Goal: Transaction & Acquisition: Download file/media

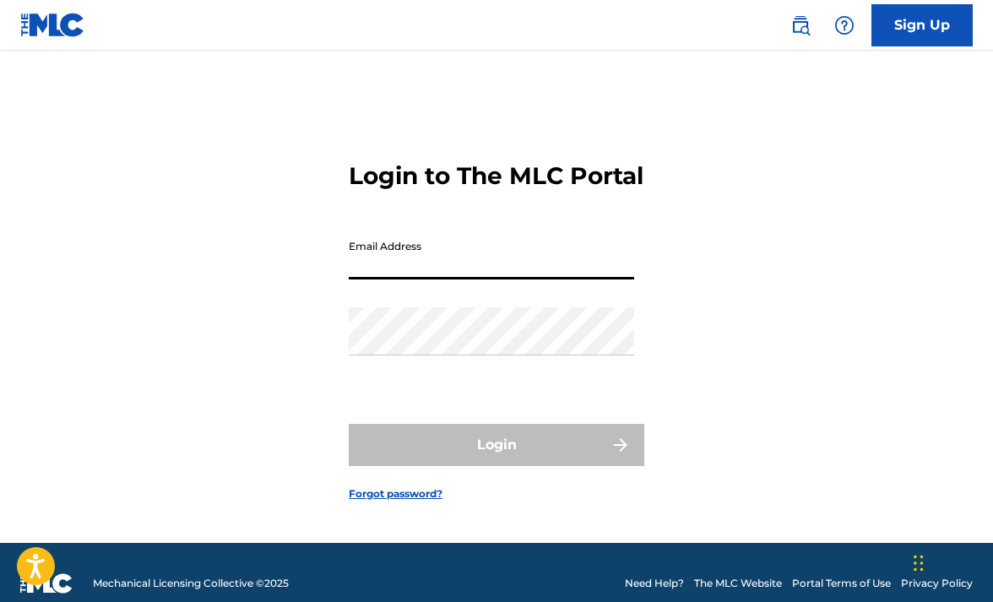
type input "[EMAIL_ADDRESS][DOMAIN_NAME]"
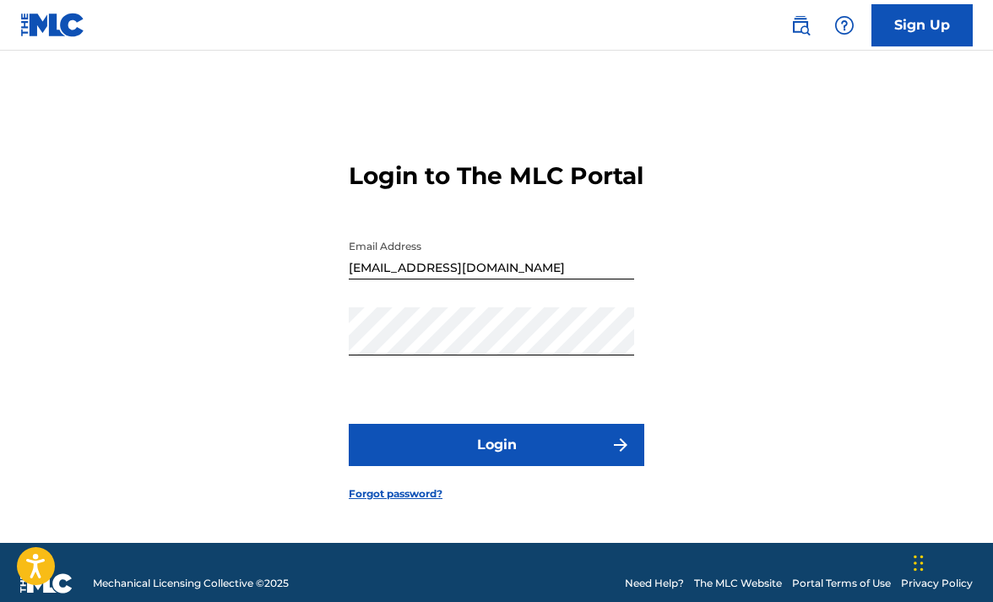
click at [486, 466] on button "Login" at bounding box center [496, 445] width 295 height 42
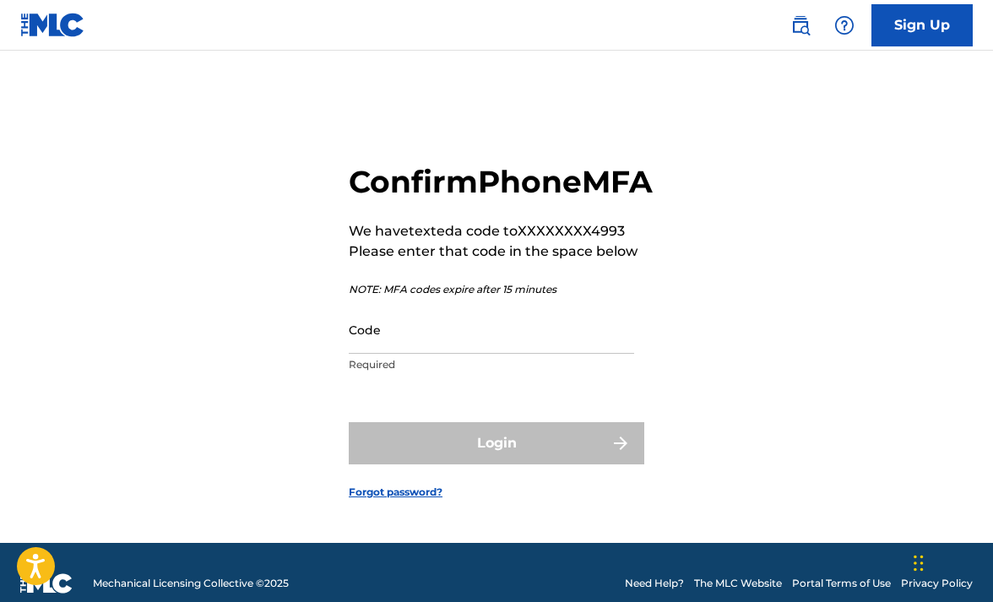
click at [477, 354] on input "Code" at bounding box center [491, 330] width 285 height 48
paste input "32771"
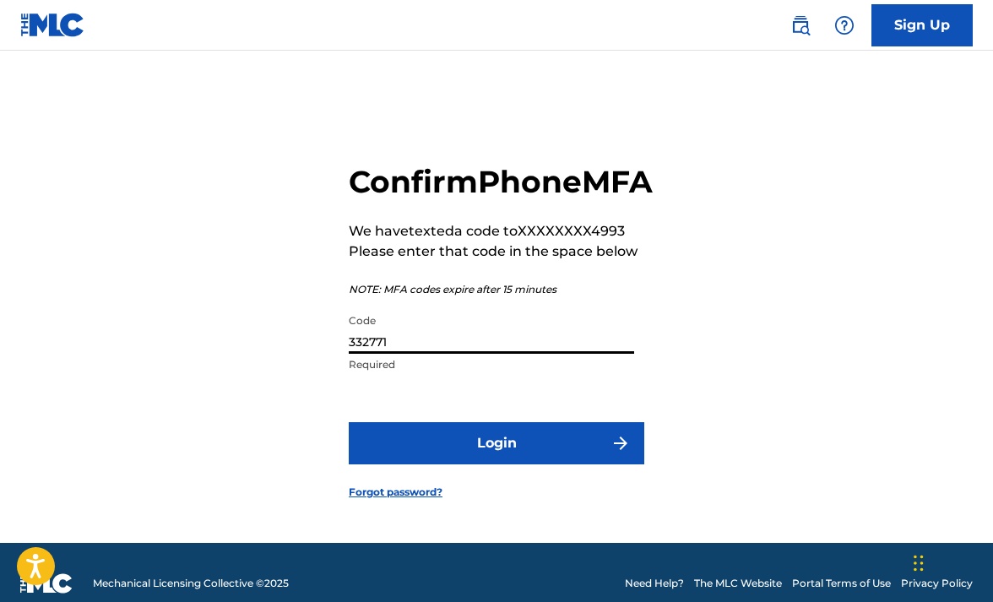
type input "332771"
click at [501, 463] on button "Login" at bounding box center [496, 443] width 295 height 42
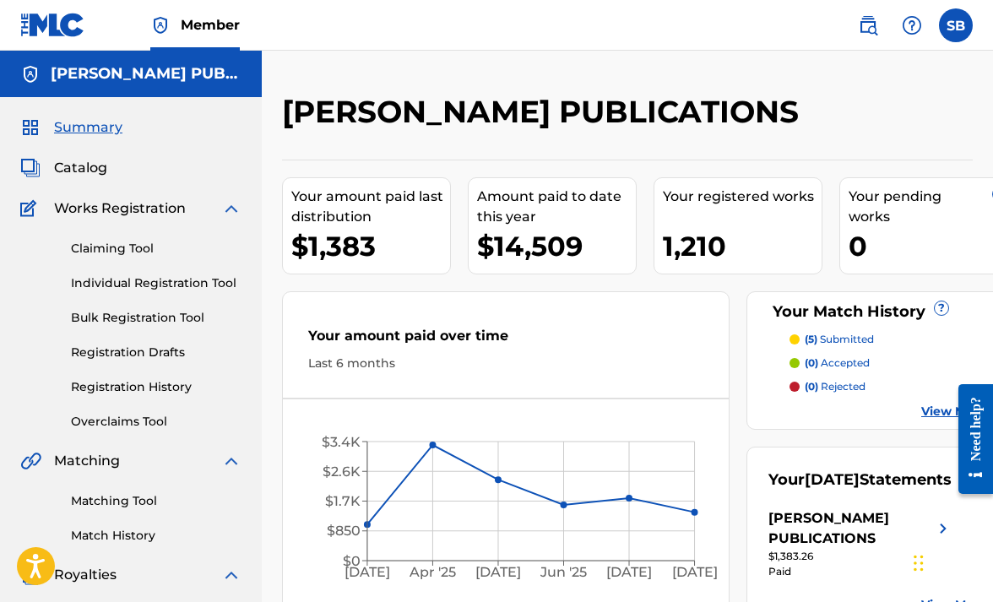
click at [80, 168] on span "Catalog" at bounding box center [80, 168] width 53 height 20
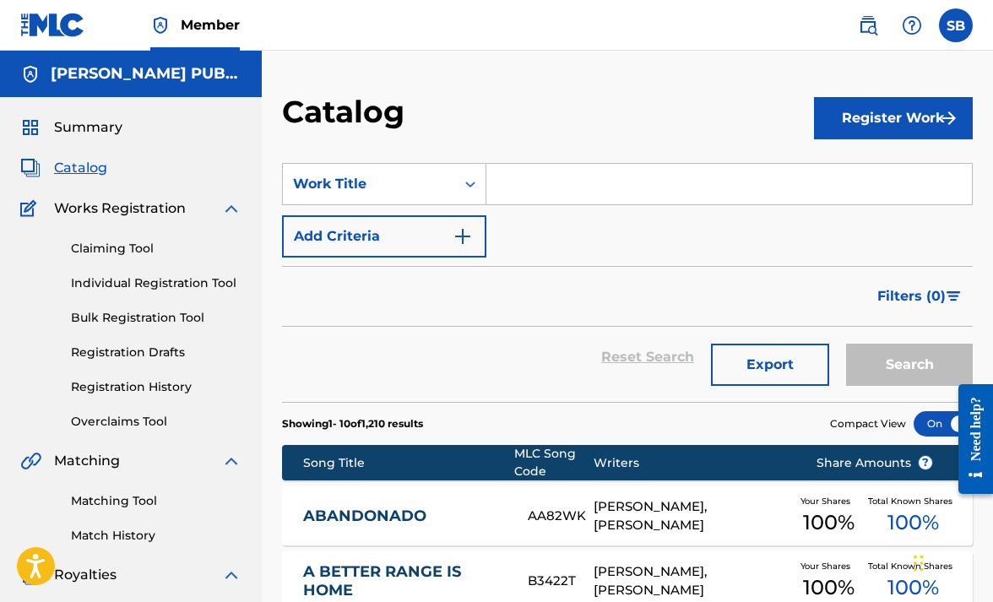
click at [127, 383] on link "Registration History" at bounding box center [156, 387] width 171 height 18
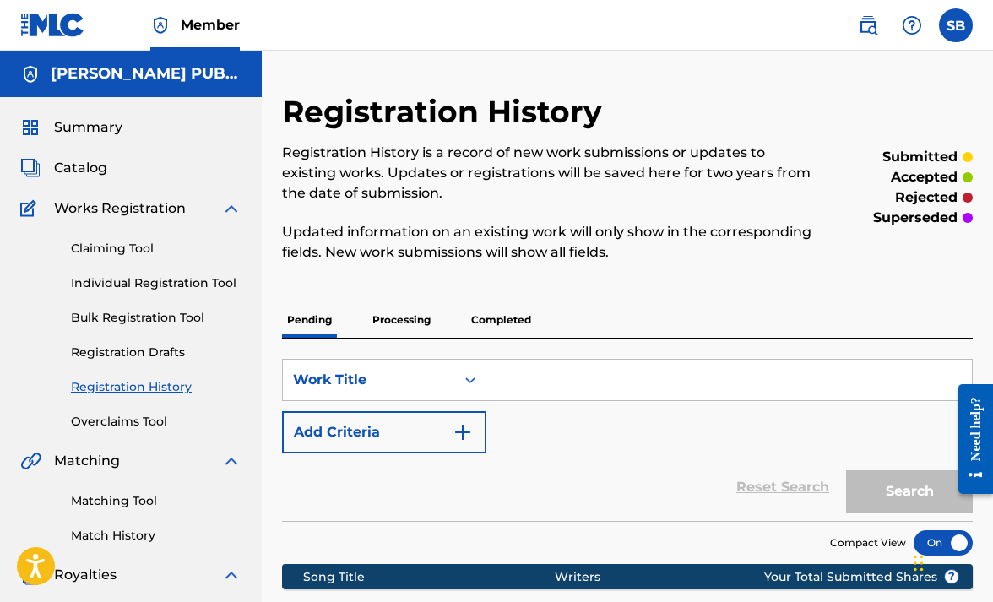
click at [107, 123] on span "Summary" at bounding box center [88, 127] width 68 height 20
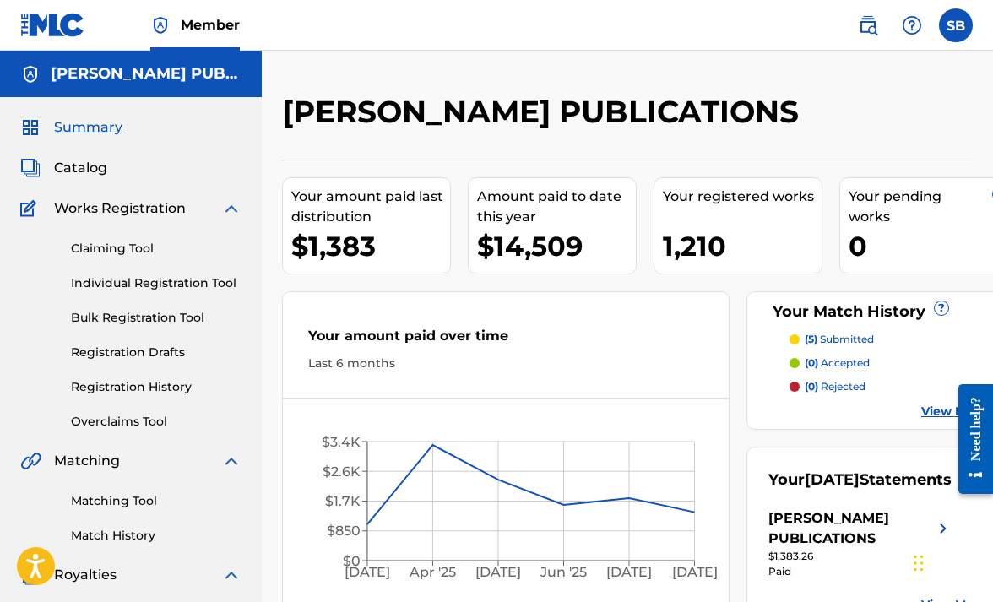
click at [866, 26] on img at bounding box center [868, 25] width 20 height 20
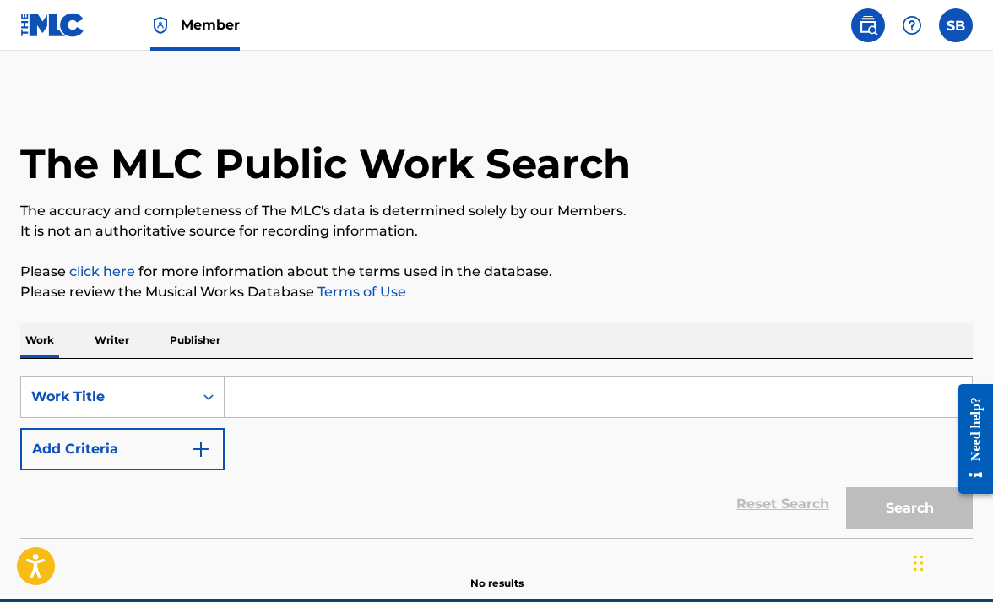
click at [339, 398] on input "Search Form" at bounding box center [598, 397] width 747 height 41
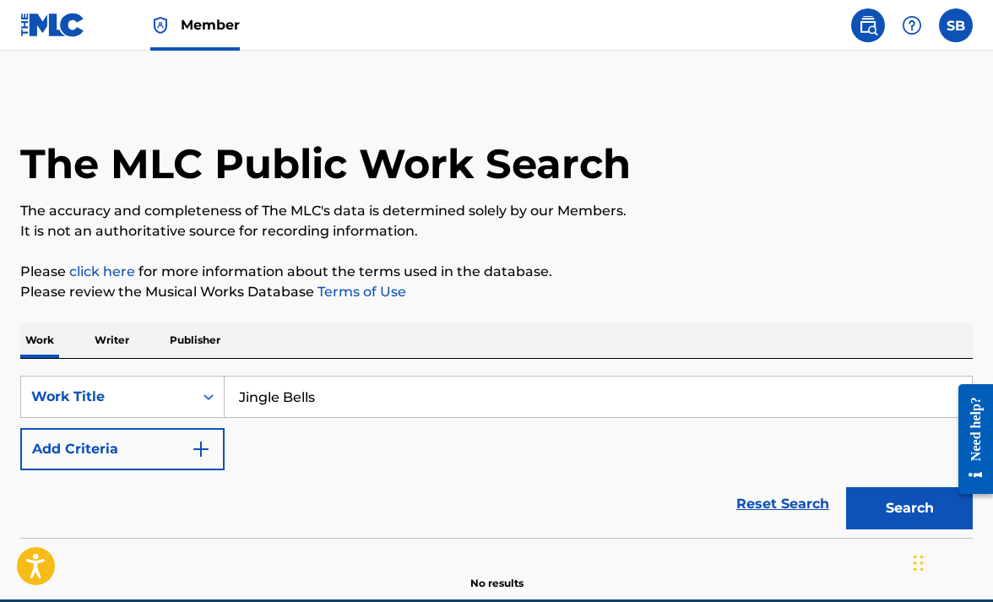
click at [851, 249] on div "The MLC Public Work Search The accuracy and completeness of The MLC's data is d…" at bounding box center [496, 342] width 993 height 498
click at [892, 509] on button "Search" at bounding box center [909, 508] width 127 height 42
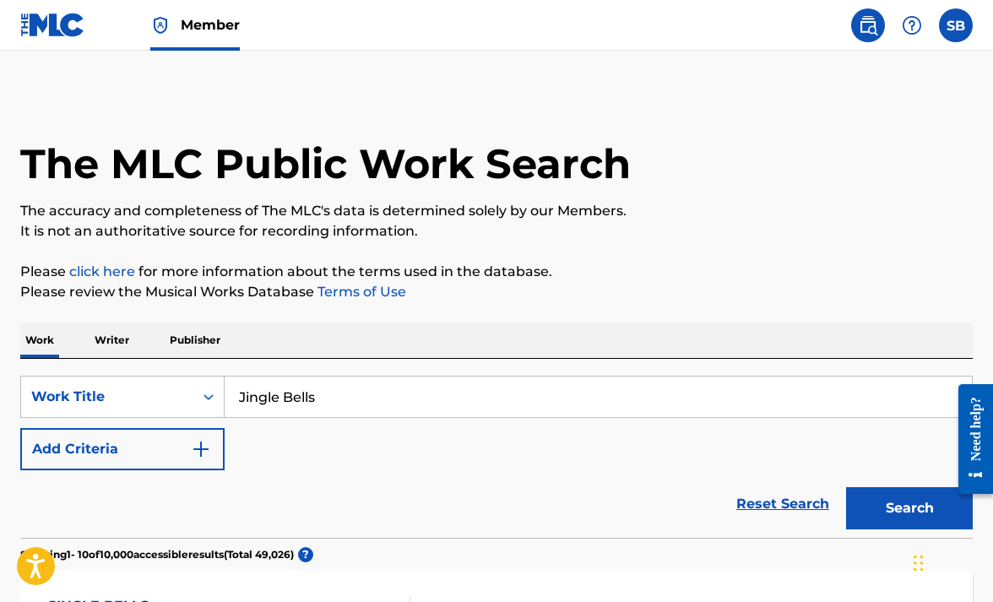
click at [446, 396] on input "Jingle Bells" at bounding box center [598, 397] width 747 height 41
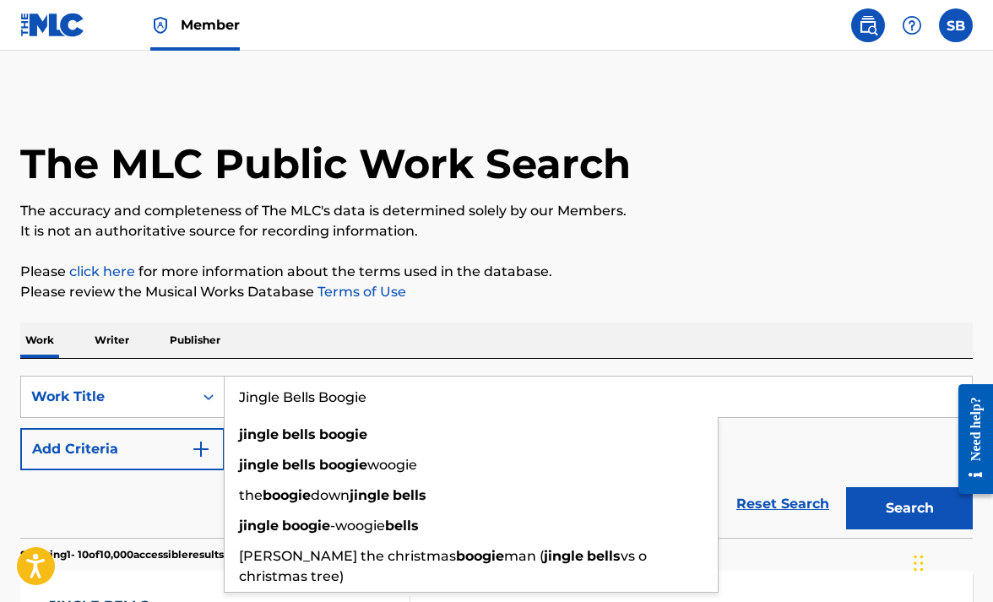
type input "Jingle Bells Boogie"
click at [881, 506] on button "Search" at bounding box center [909, 508] width 127 height 42
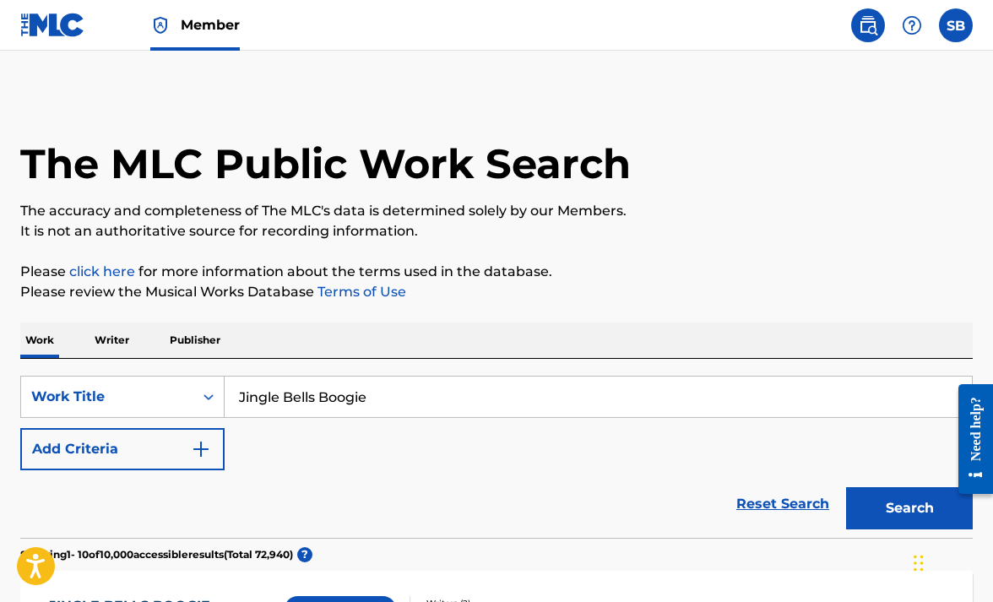
click at [57, 20] on img at bounding box center [52, 25] width 65 height 24
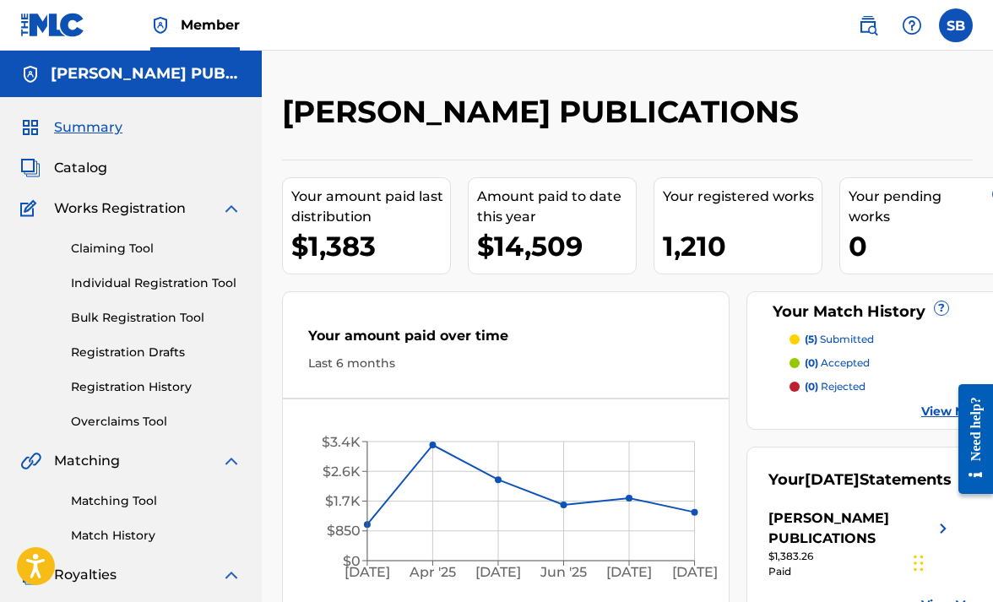
click at [169, 378] on link "Registration History" at bounding box center [156, 387] width 171 height 18
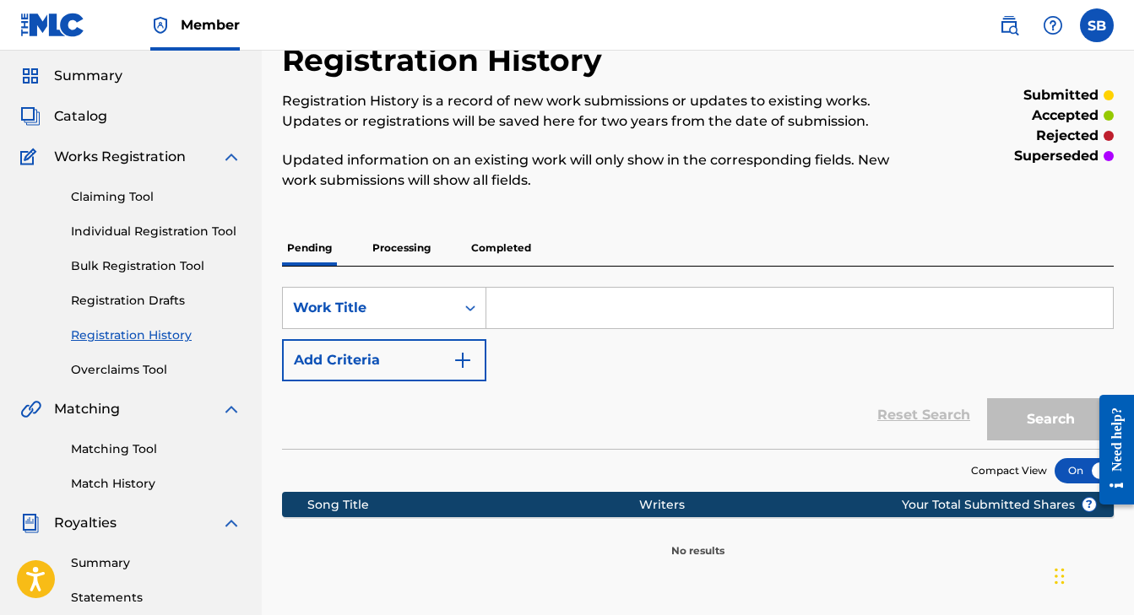
scroll to position [53, 0]
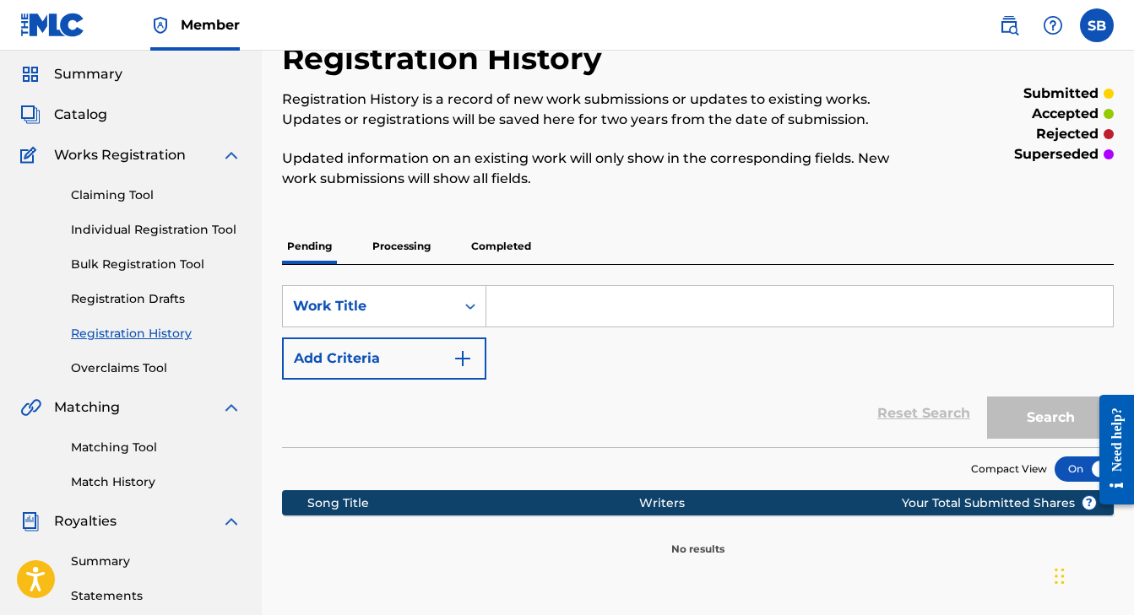
click at [402, 249] on p "Processing" at bounding box center [401, 246] width 68 height 35
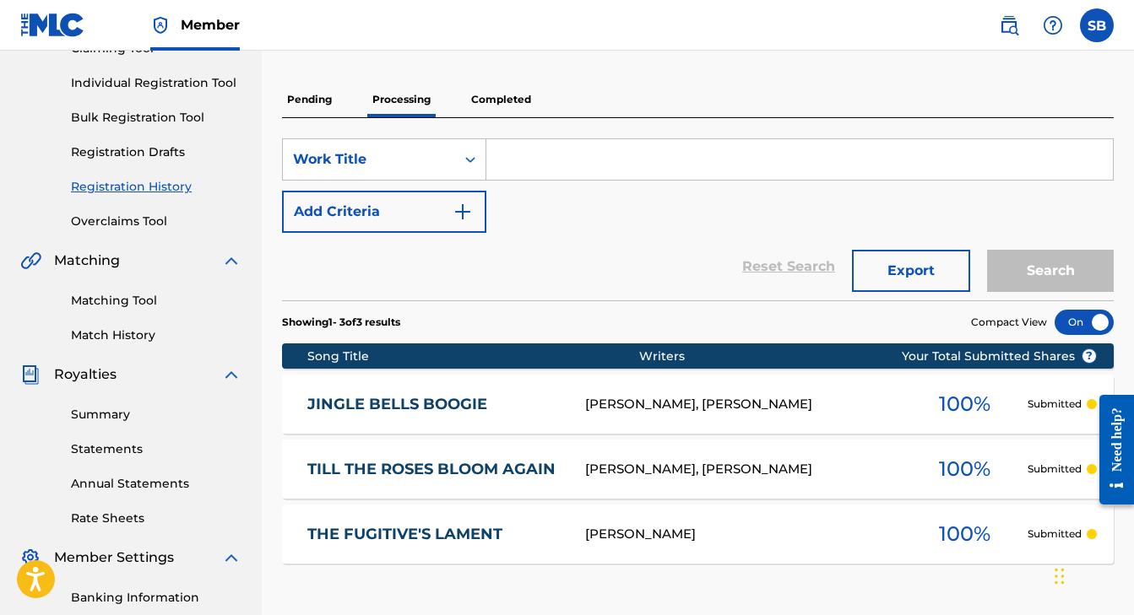
scroll to position [174, 0]
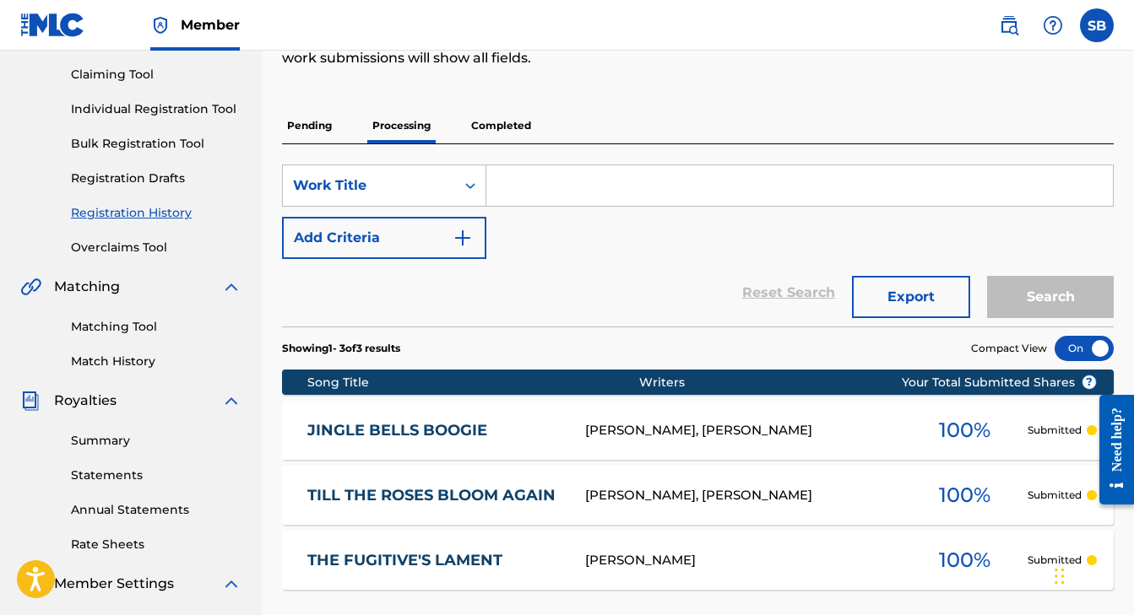
click at [507, 123] on p "Completed" at bounding box center [501, 125] width 70 height 35
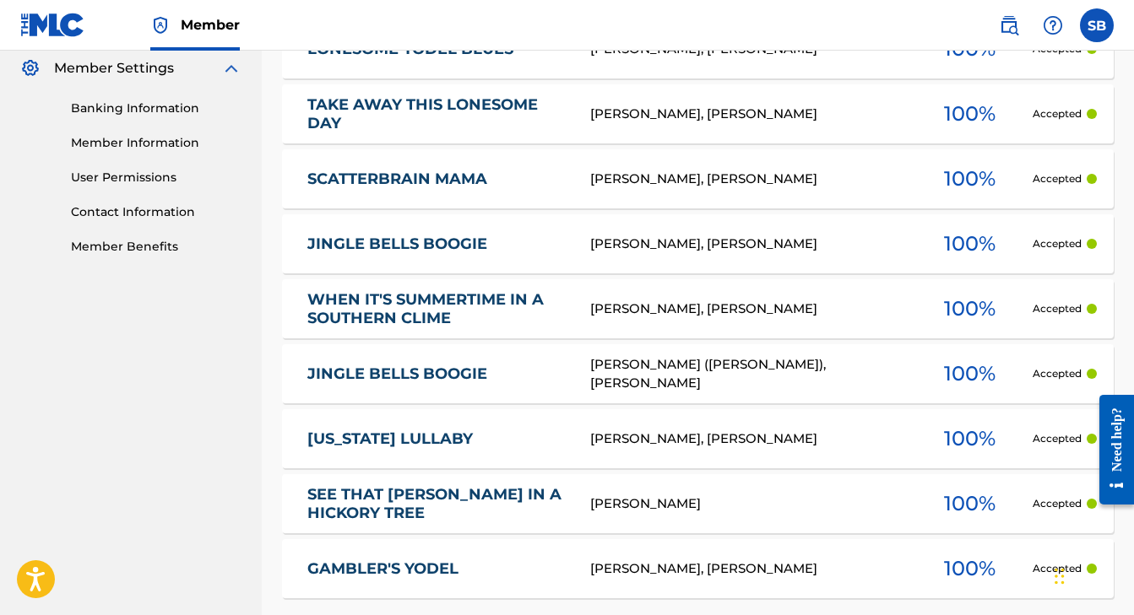
scroll to position [691, 0]
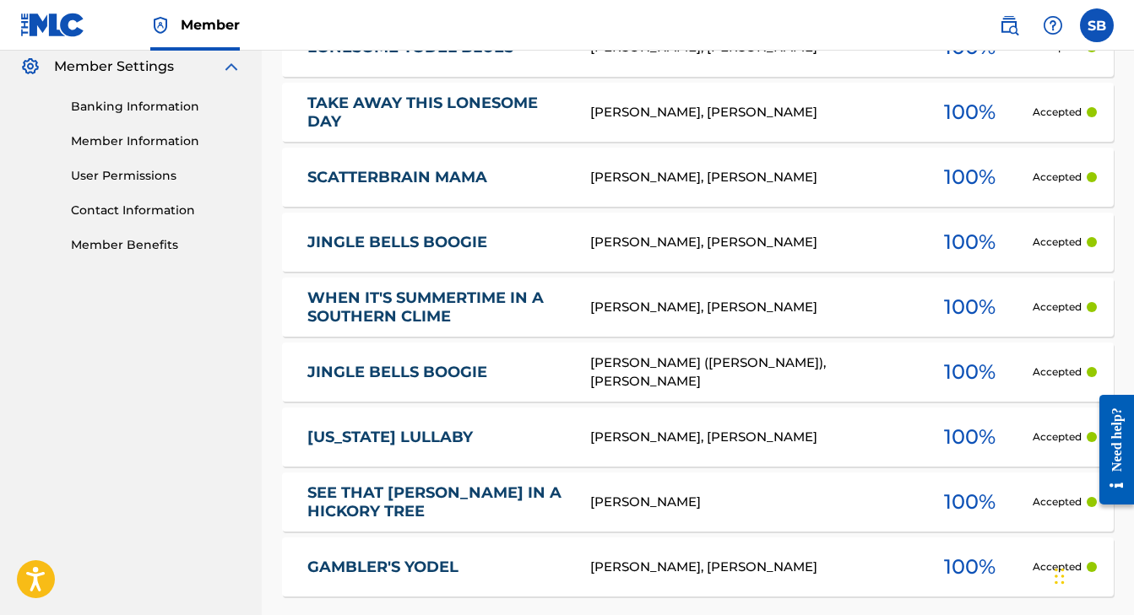
click at [637, 367] on div "[PERSON_NAME] ([PERSON_NAME]), [PERSON_NAME]" at bounding box center [748, 373] width 316 height 38
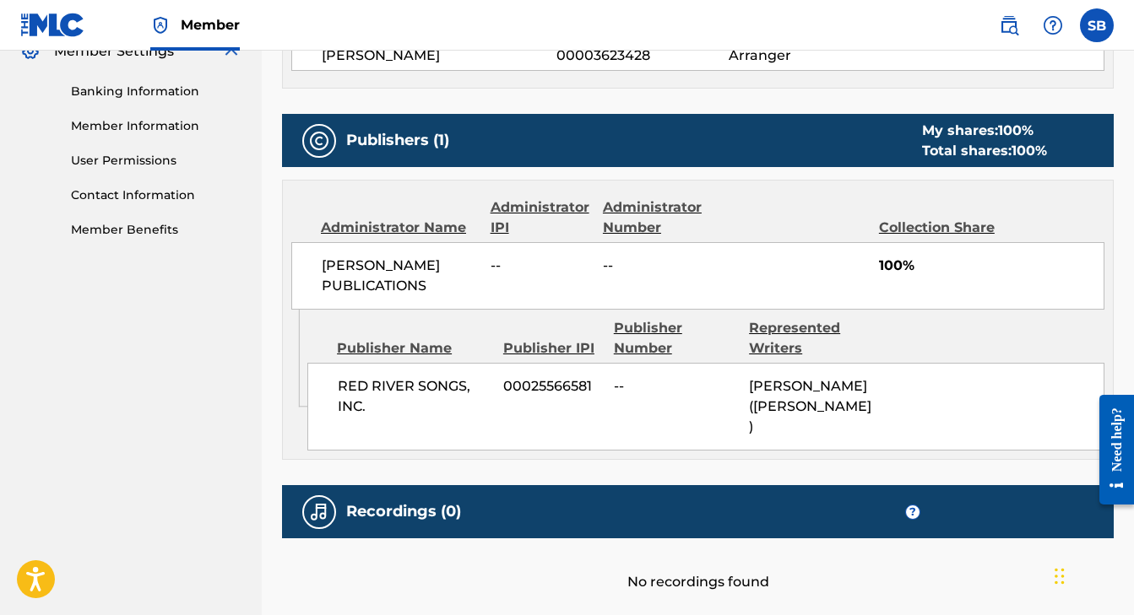
scroll to position [708, 0]
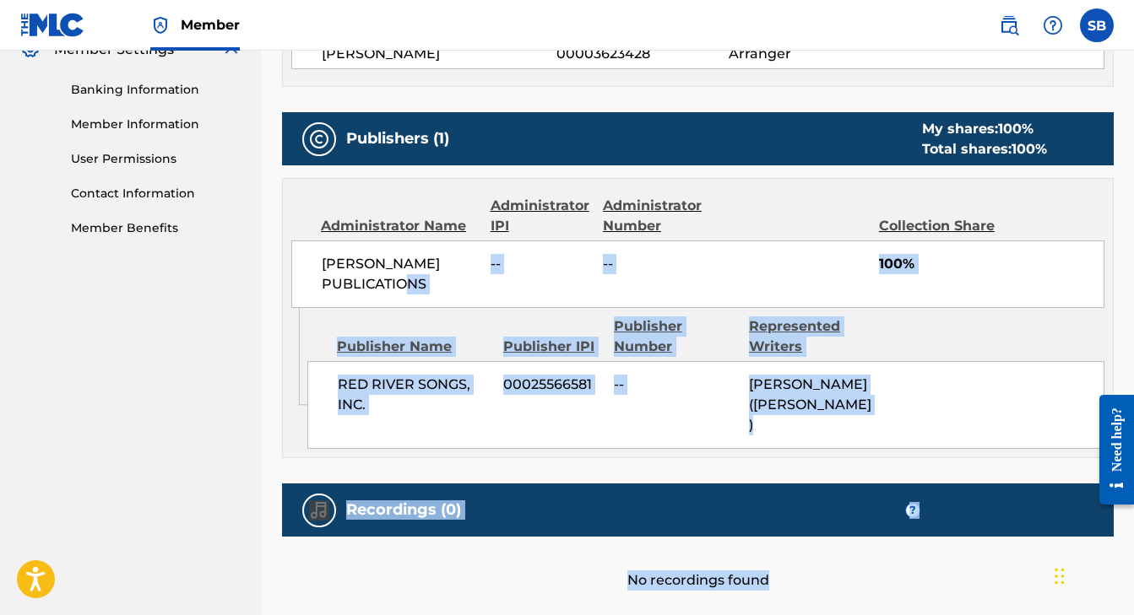
drag, startPoint x: 491, startPoint y: 280, endPoint x: 479, endPoint y: 578, distance: 298.3
click at [479, 578] on div "< Back Submission Date: [DATE] JINGLE BELLS BOOGIE Work Detail Member Work Iden…" at bounding box center [698, 22] width 832 height 1274
click at [386, 484] on div "Recordings (0) ?" at bounding box center [698, 510] width 832 height 53
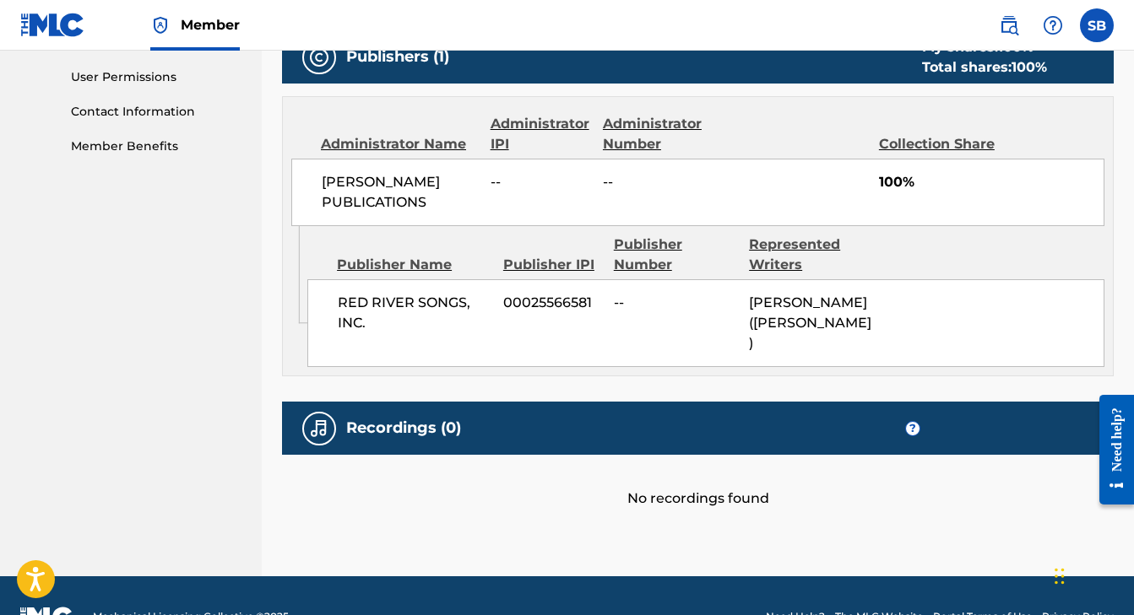
scroll to position [789, 0]
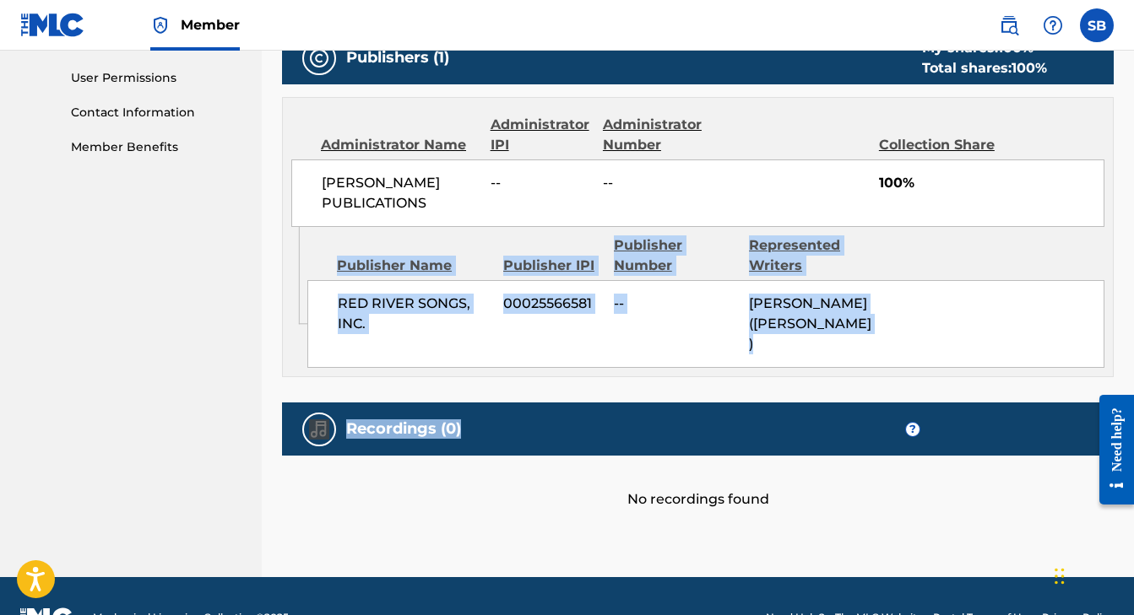
drag, startPoint x: 481, startPoint y: 401, endPoint x: 278, endPoint y: 266, distance: 244.2
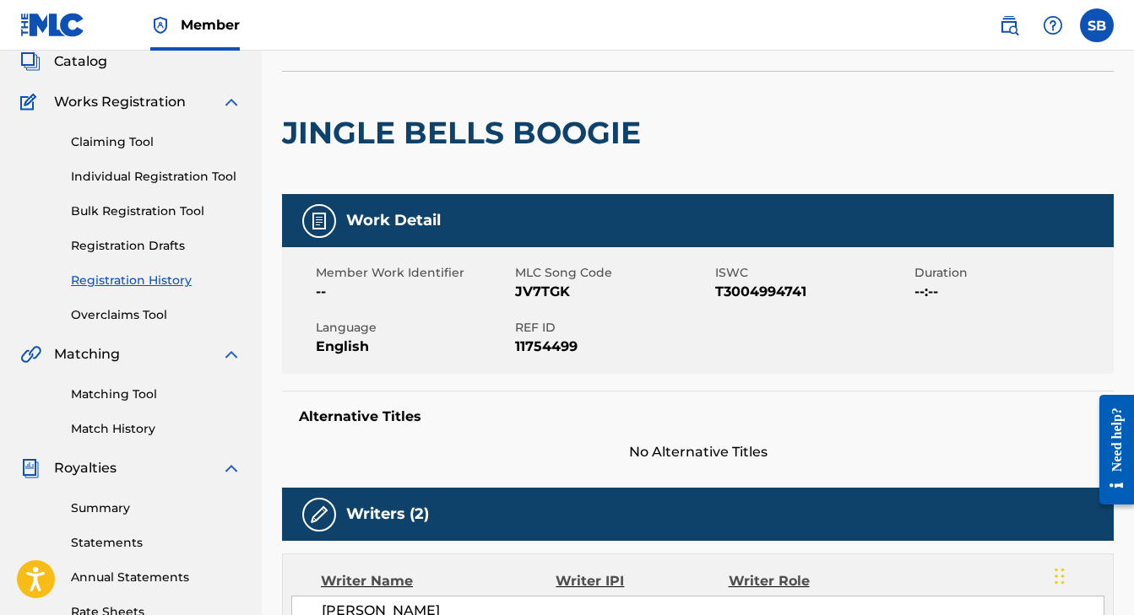
scroll to position [46, 0]
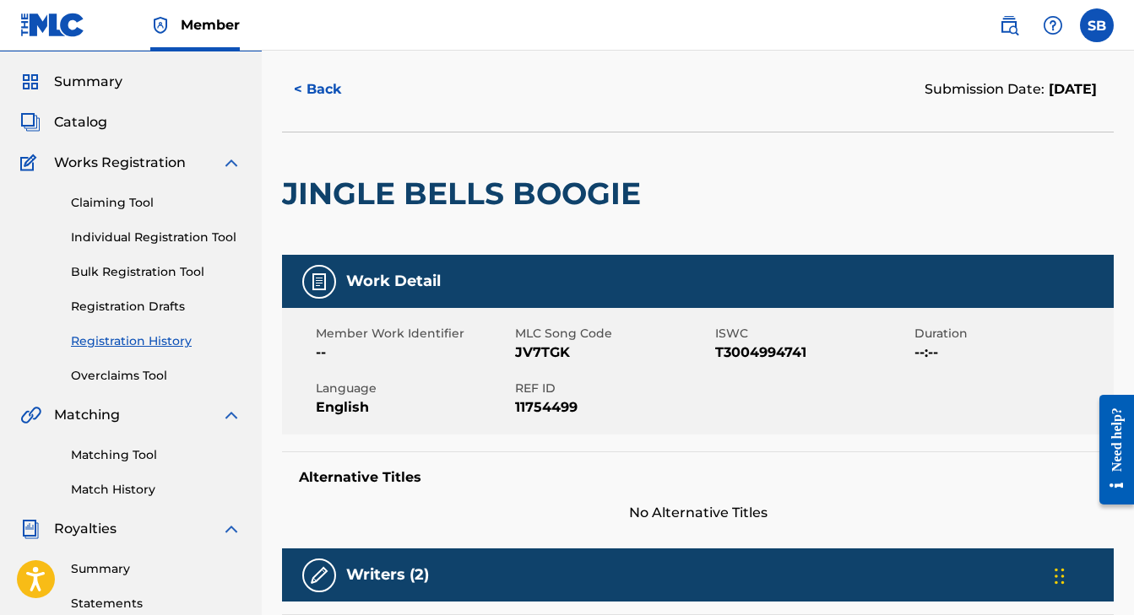
click at [284, 404] on div "Member Work Identifier -- MLC Song Code JV7TGK ISWC T3004994741 Duration --:-- …" at bounding box center [698, 371] width 832 height 127
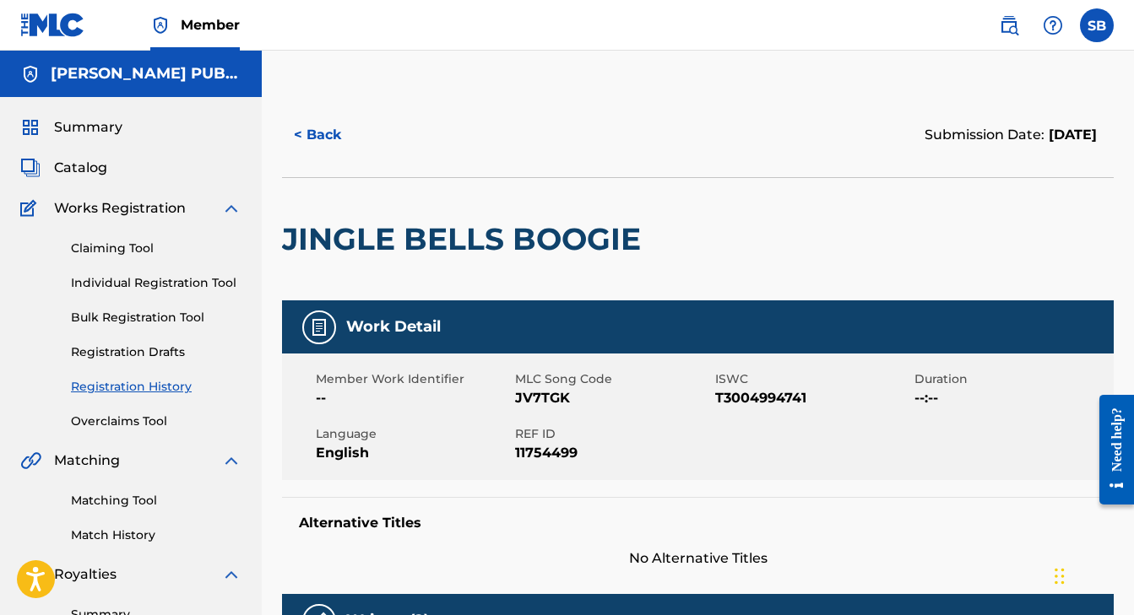
scroll to position [0, 0]
click at [328, 133] on button "< Back" at bounding box center [332, 135] width 101 height 42
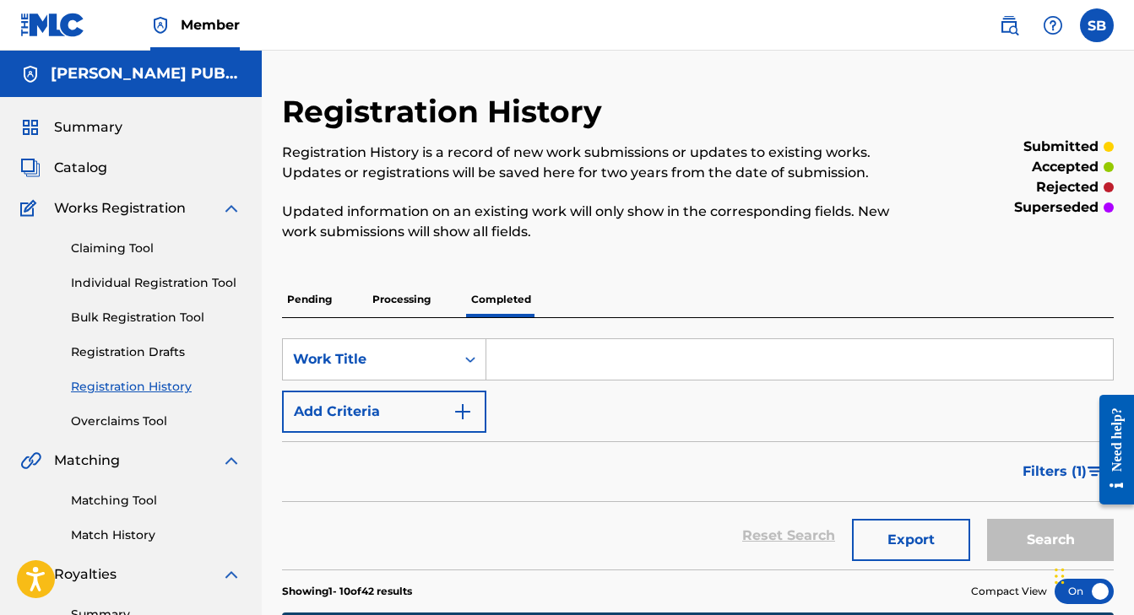
click at [420, 301] on p "Processing" at bounding box center [401, 299] width 68 height 35
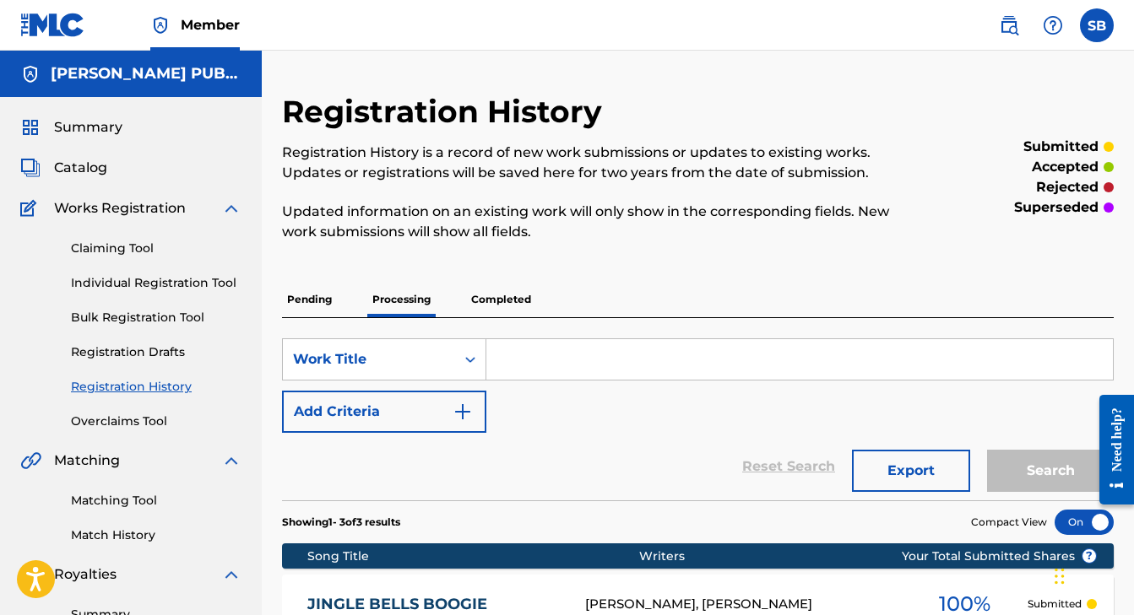
click at [505, 300] on p "Completed" at bounding box center [501, 299] width 70 height 35
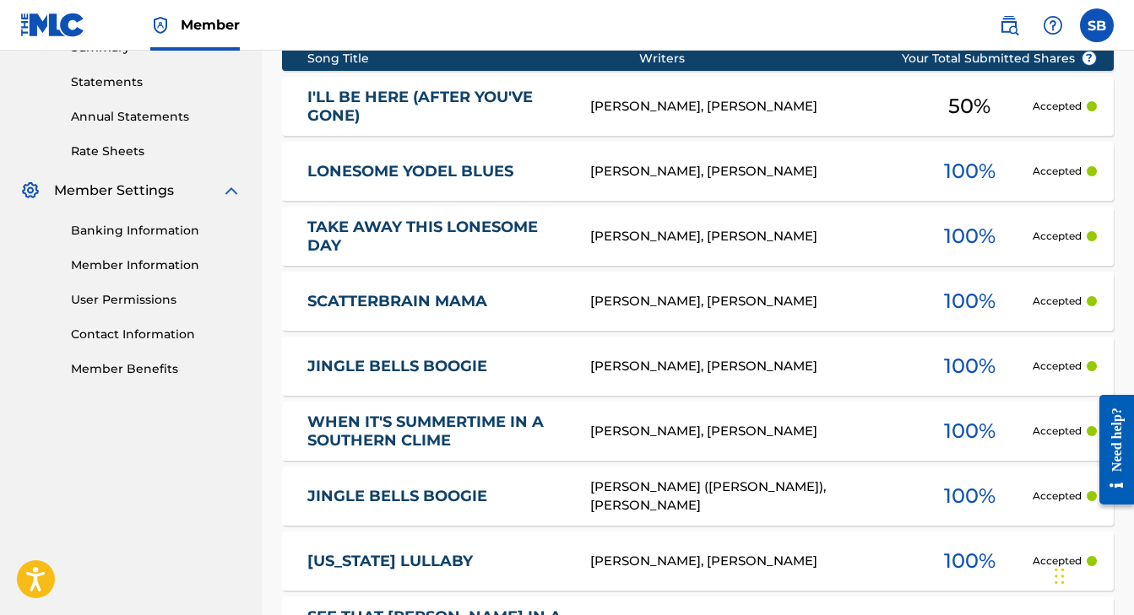
scroll to position [708, 0]
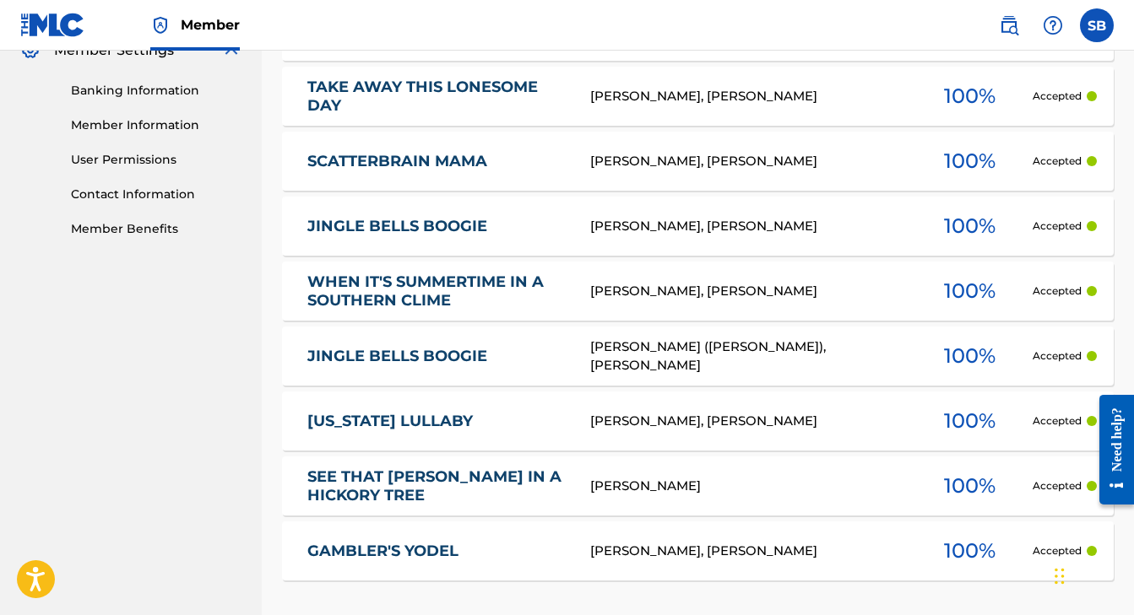
click at [382, 227] on link "JINGLE BELLS BOOGIE" at bounding box center [437, 226] width 260 height 19
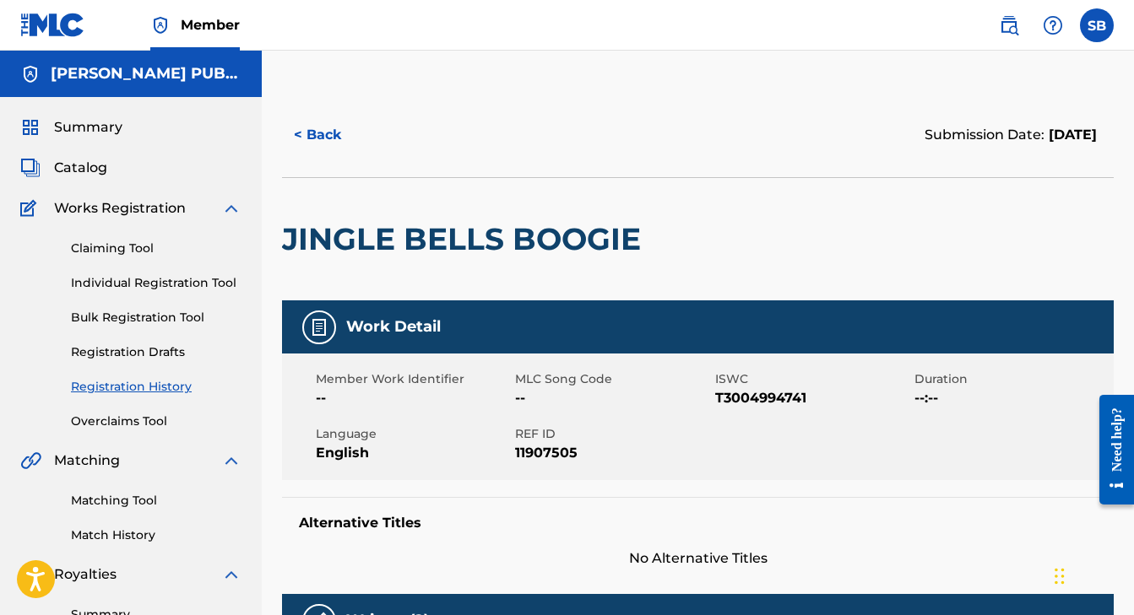
click at [332, 135] on button "< Back" at bounding box center [332, 135] width 101 height 42
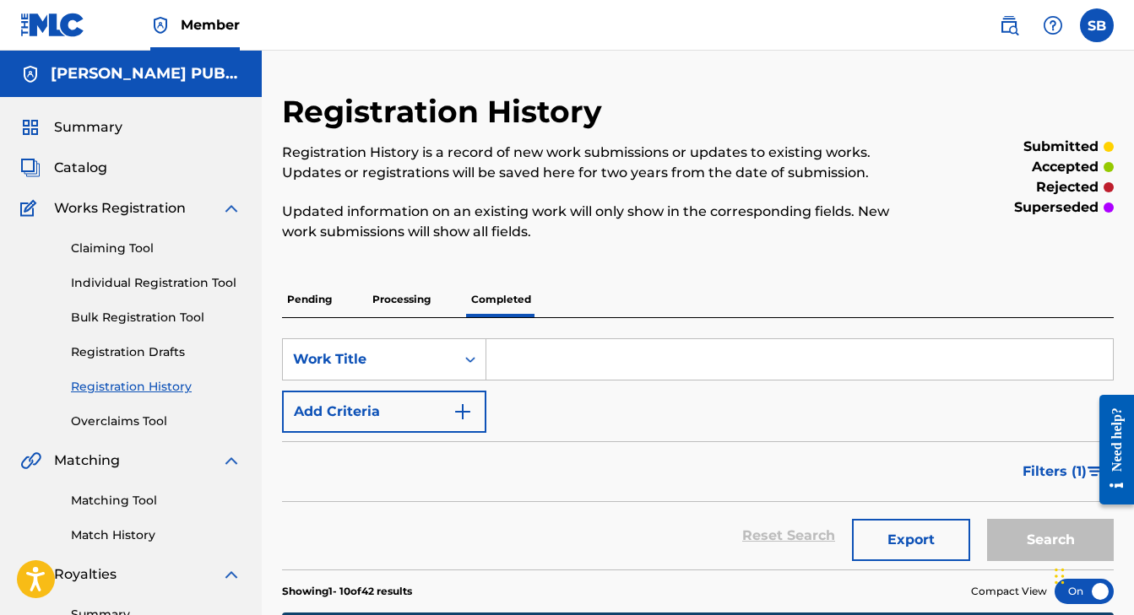
click at [631, 353] on input "Search Form" at bounding box center [799, 359] width 626 height 41
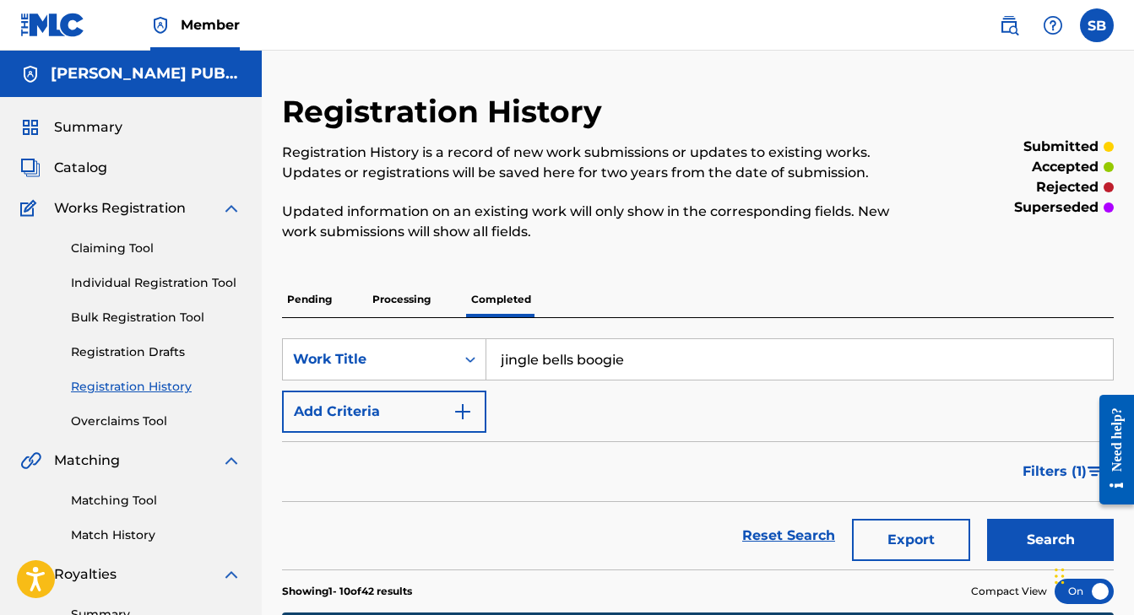
type input "jingle bells boogie"
click at [992, 540] on button "Search" at bounding box center [1050, 540] width 127 height 42
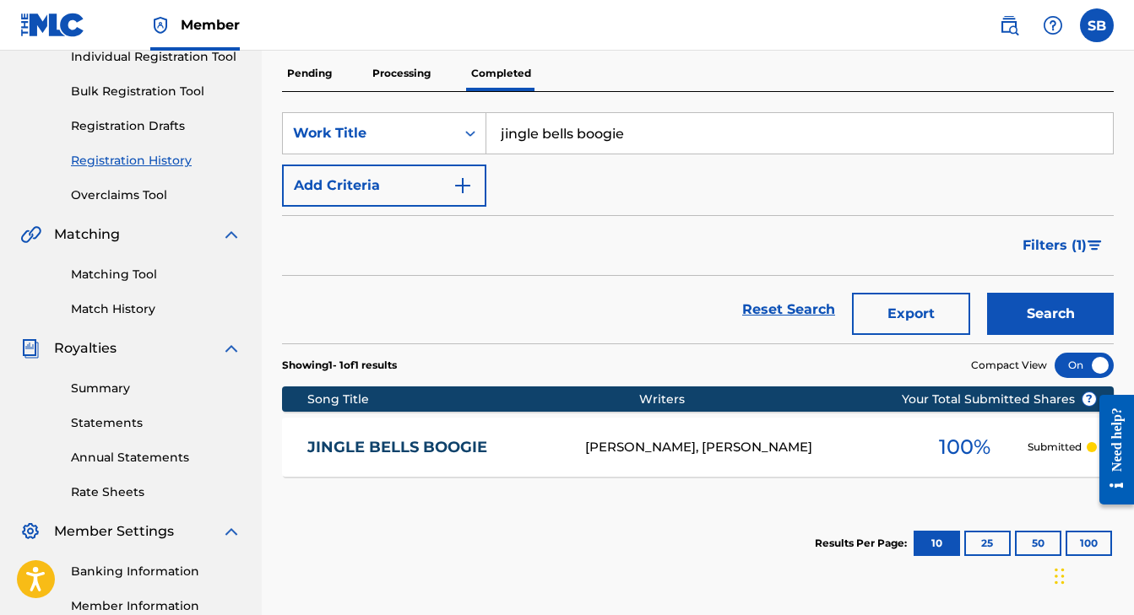
scroll to position [241, 0]
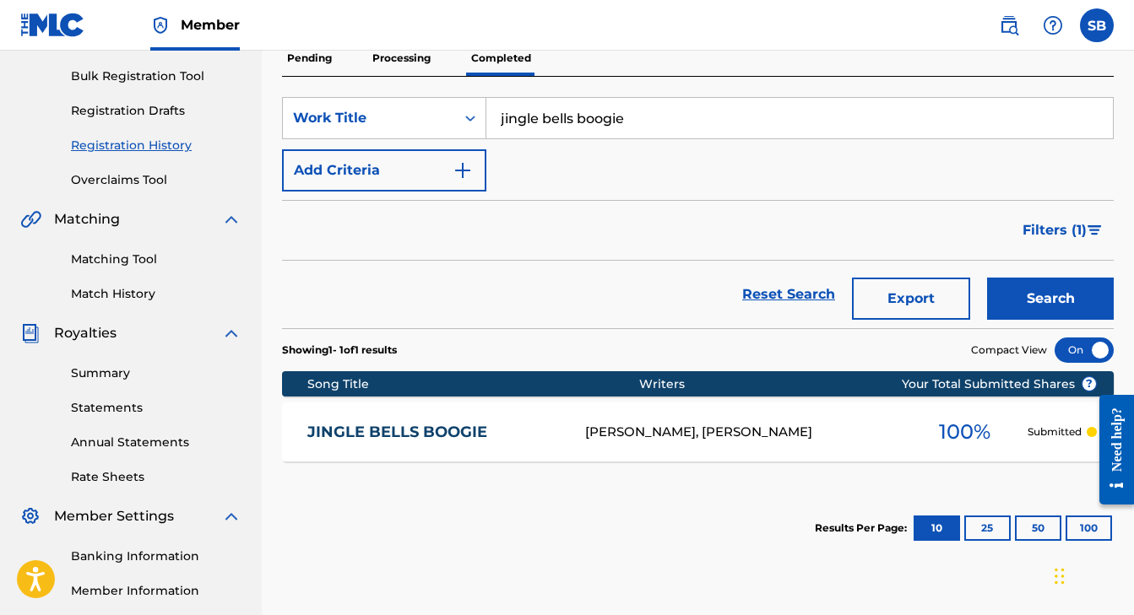
click at [371, 429] on link "JINGLE BELLS BOOGIE" at bounding box center [434, 432] width 255 height 19
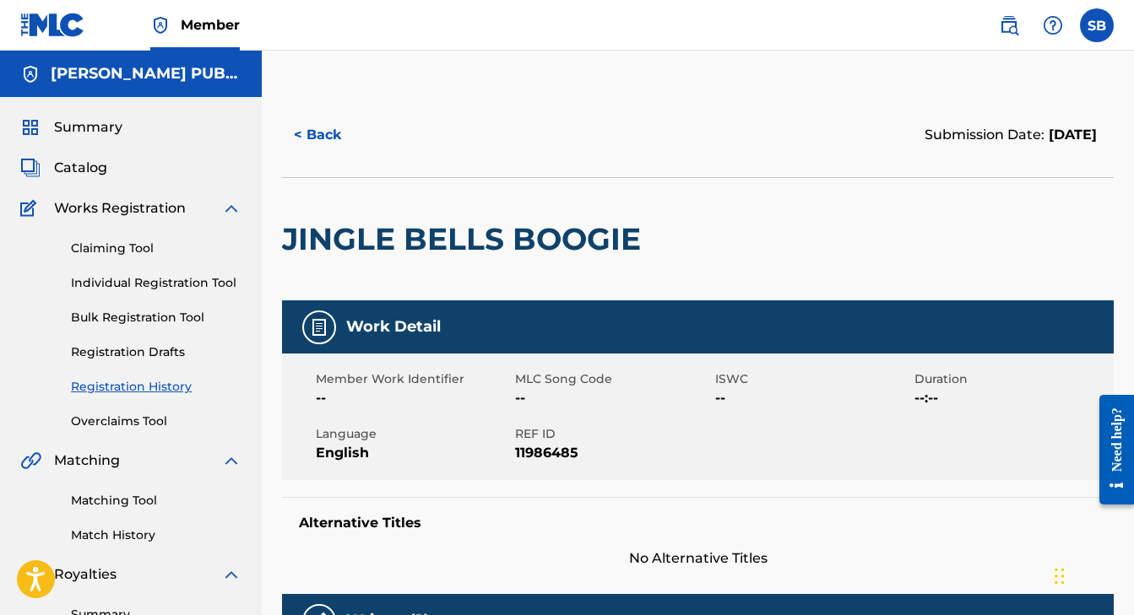
click at [95, 161] on span "Catalog" at bounding box center [80, 168] width 53 height 20
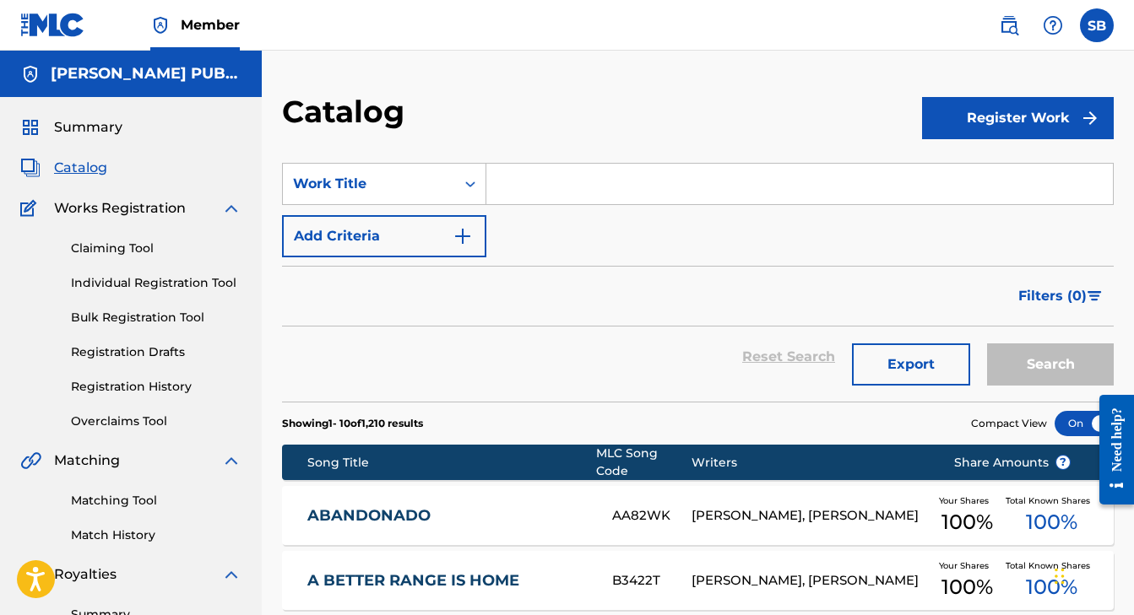
click at [621, 190] on input "Search Form" at bounding box center [799, 184] width 626 height 41
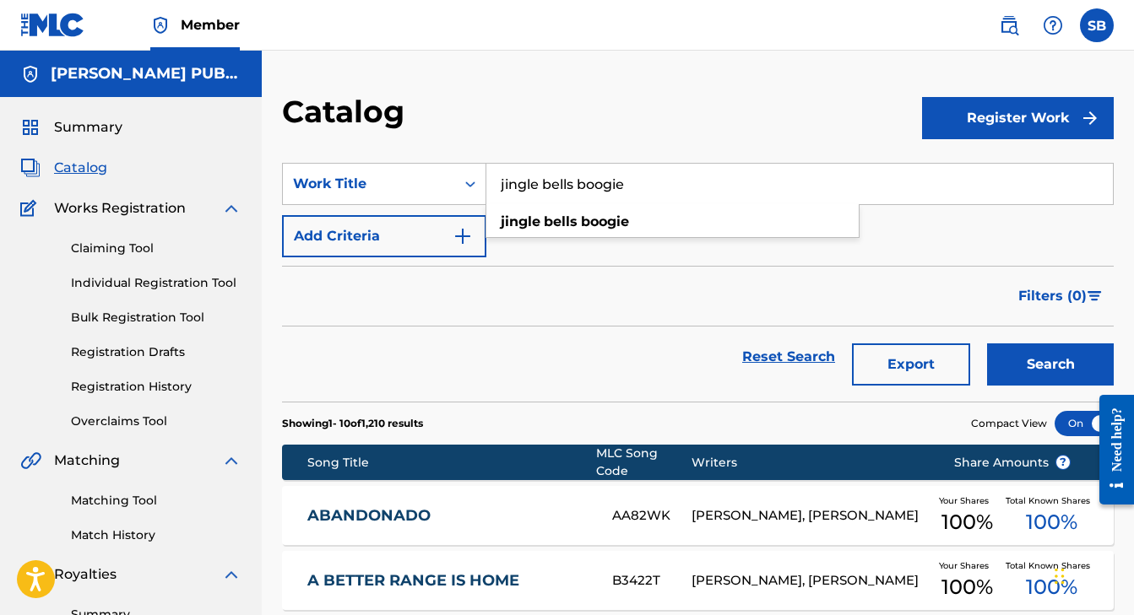
type input "jingle bells boogie"
click at [992, 365] on button "Search" at bounding box center [1050, 365] width 127 height 42
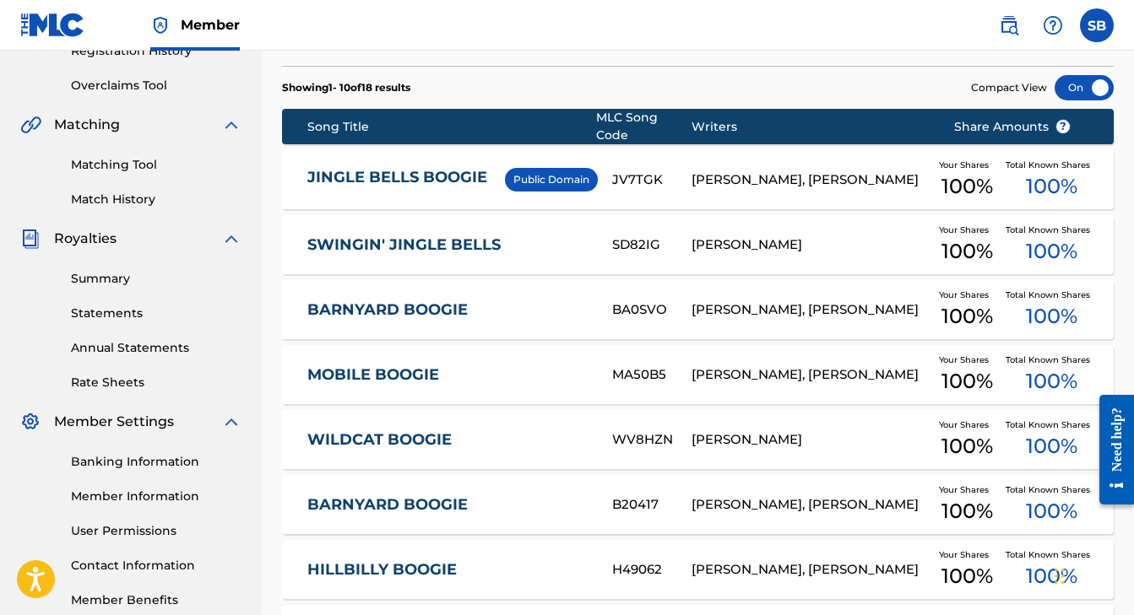
scroll to position [213, 0]
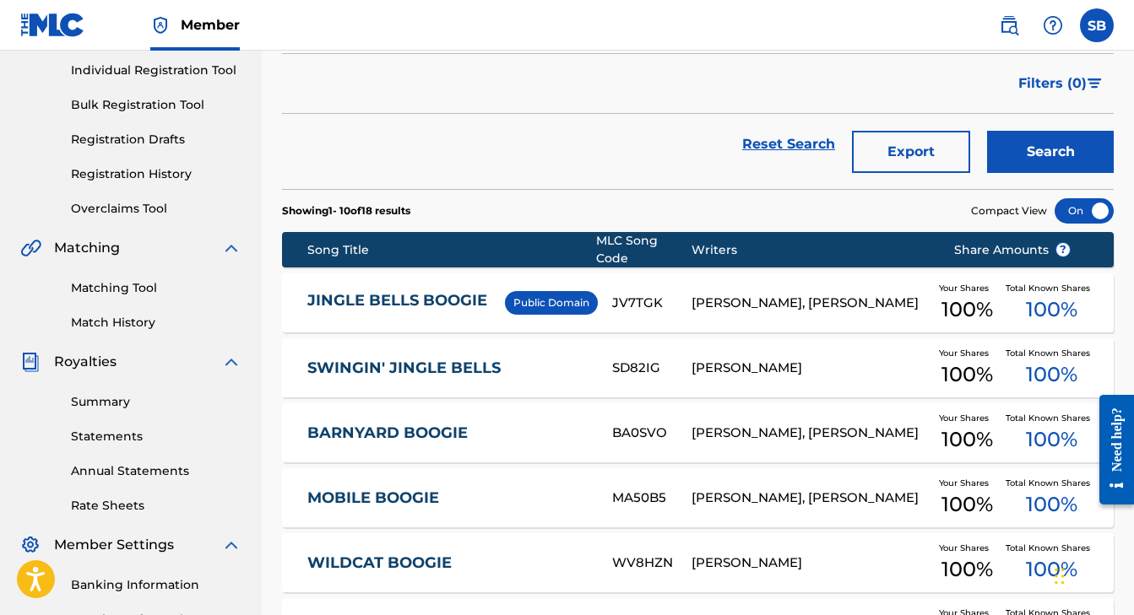
click at [377, 299] on link "JINGLE BELLS BOOGIE" at bounding box center [401, 303] width 189 height 24
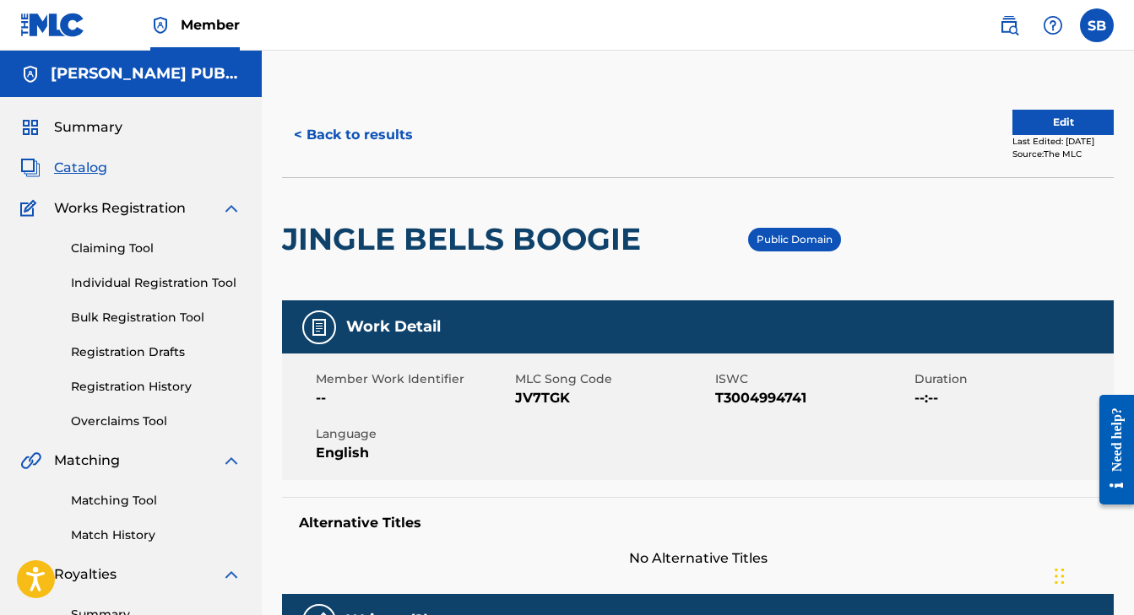
click at [322, 136] on button "< Back to results" at bounding box center [353, 135] width 143 height 42
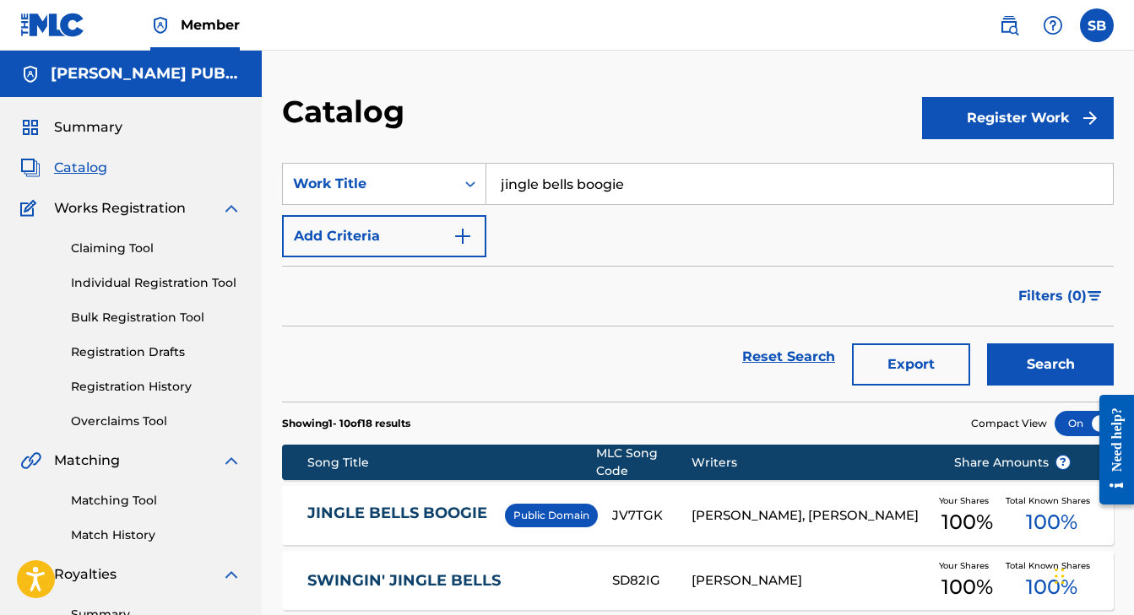
click at [160, 388] on link "Registration History" at bounding box center [156, 387] width 171 height 18
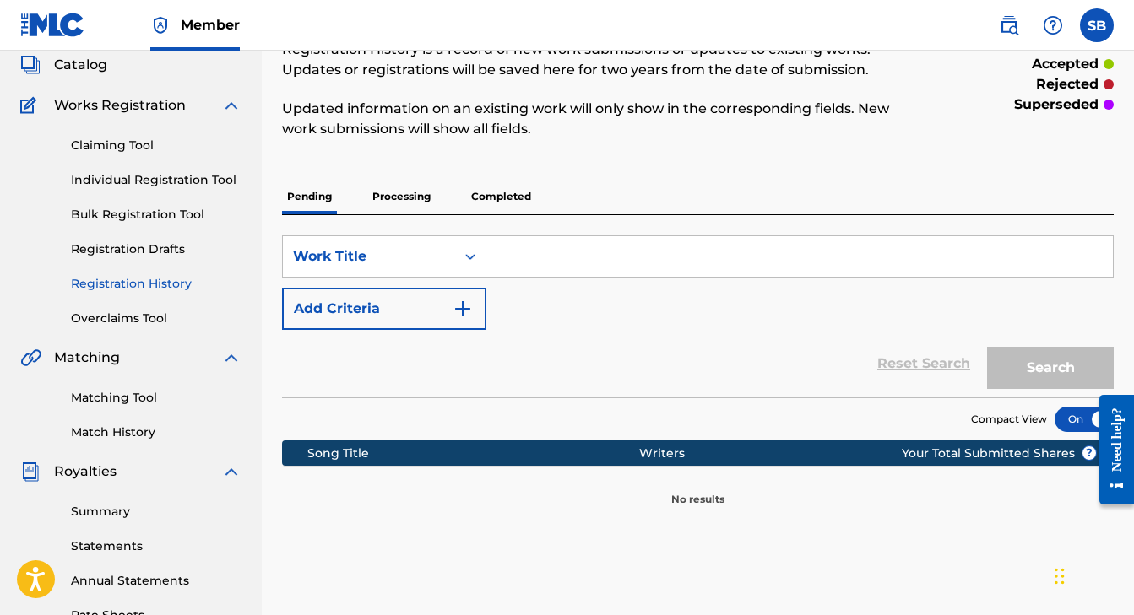
scroll to position [8, 0]
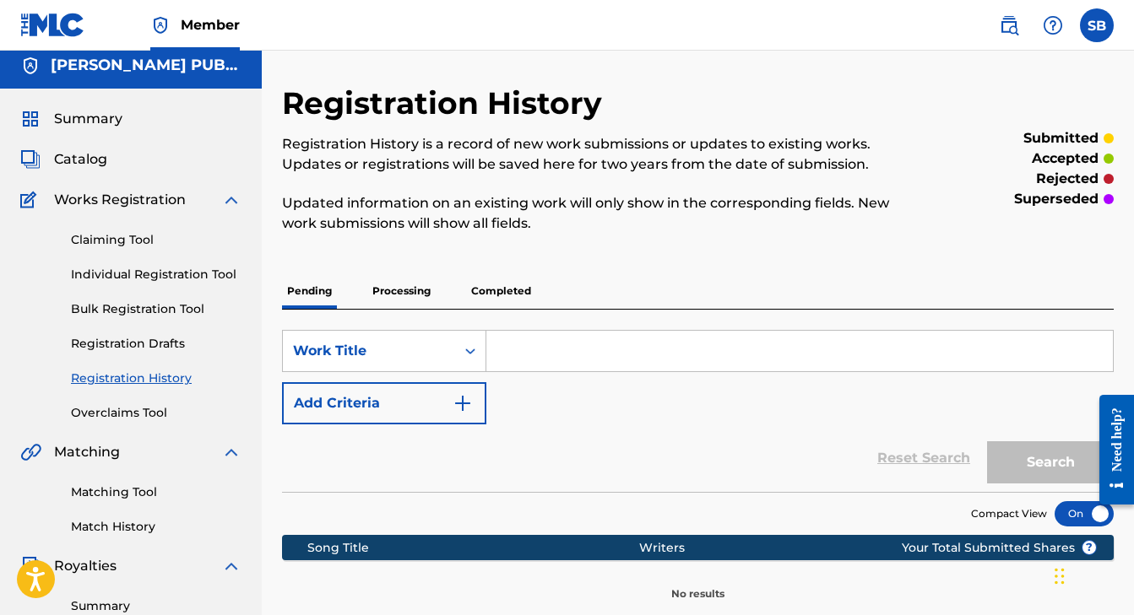
click at [415, 293] on p "Processing" at bounding box center [401, 291] width 68 height 35
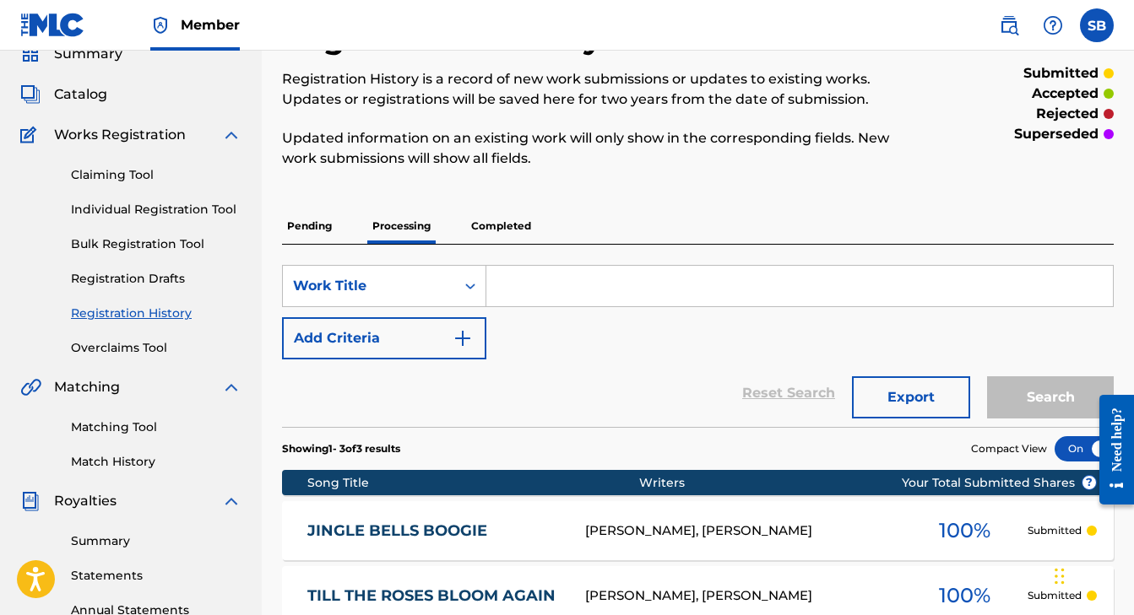
scroll to position [38, 0]
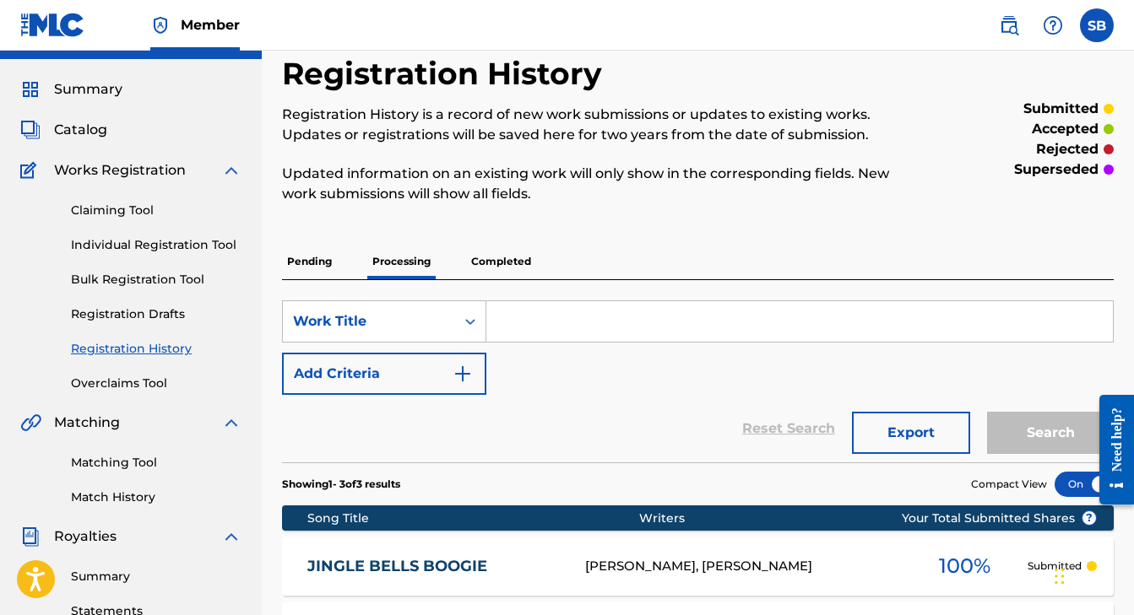
click at [508, 260] on p "Completed" at bounding box center [501, 261] width 70 height 35
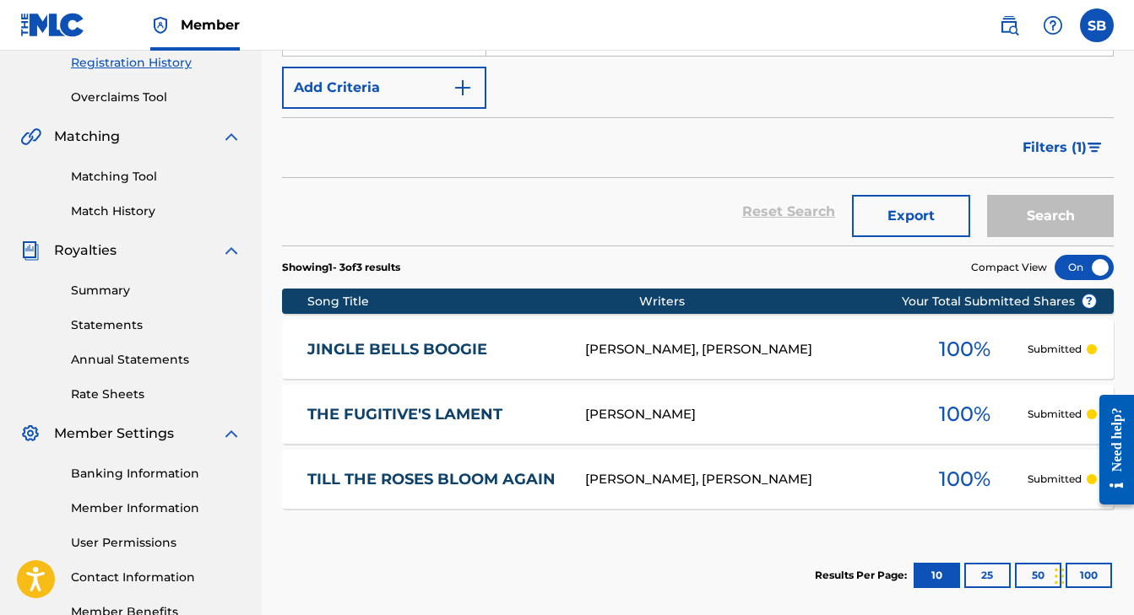
scroll to position [368, 0]
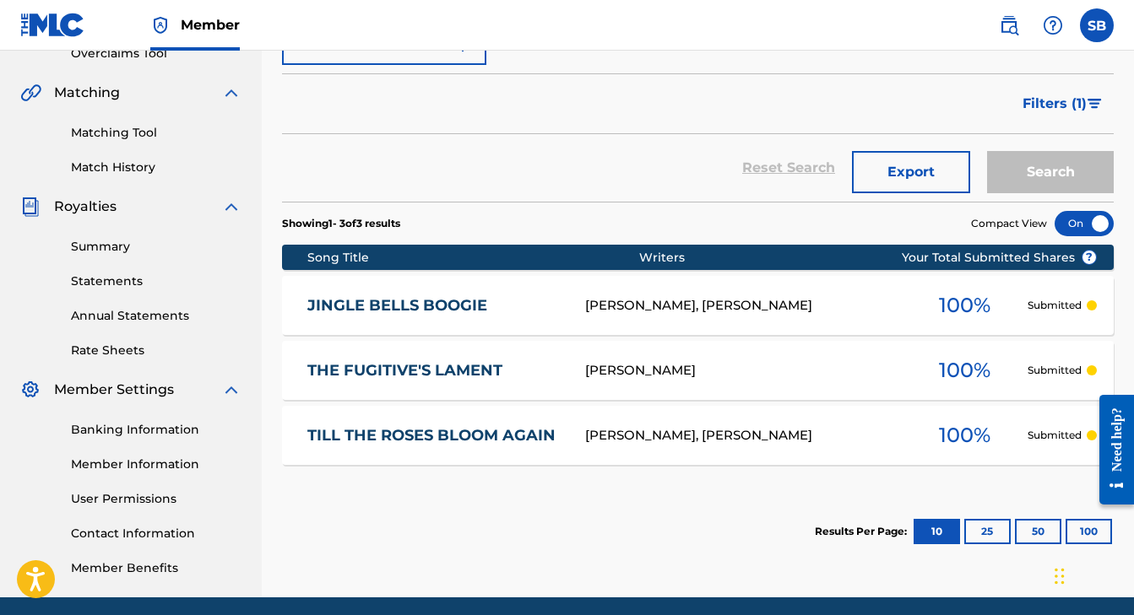
click at [339, 302] on link "JINGLE BELLS BOOGIE" at bounding box center [434, 305] width 255 height 19
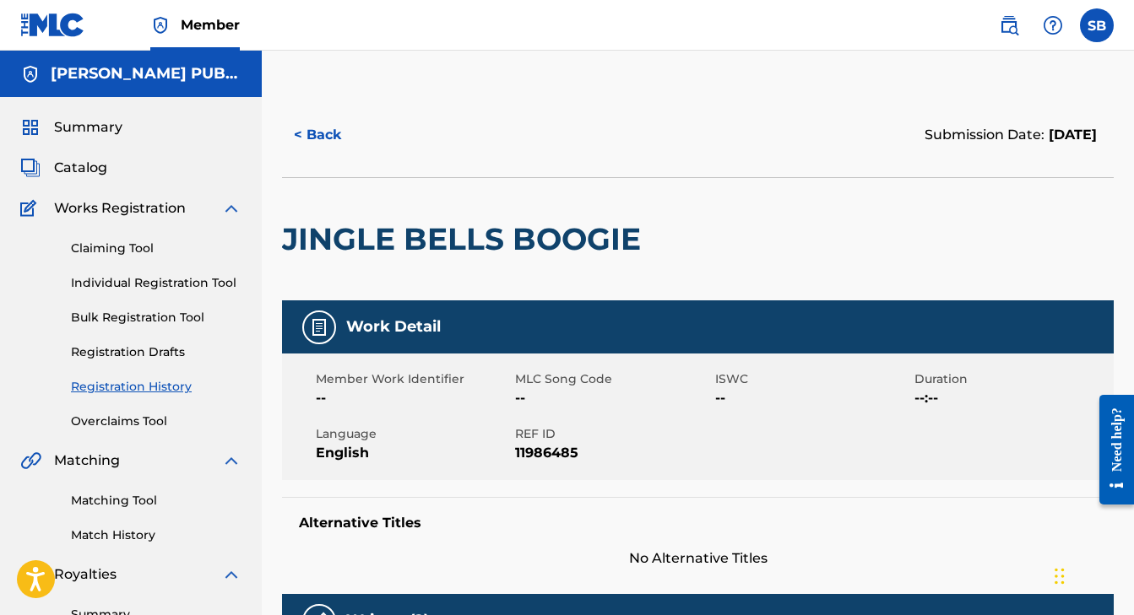
click at [332, 133] on button "< Back" at bounding box center [332, 135] width 101 height 42
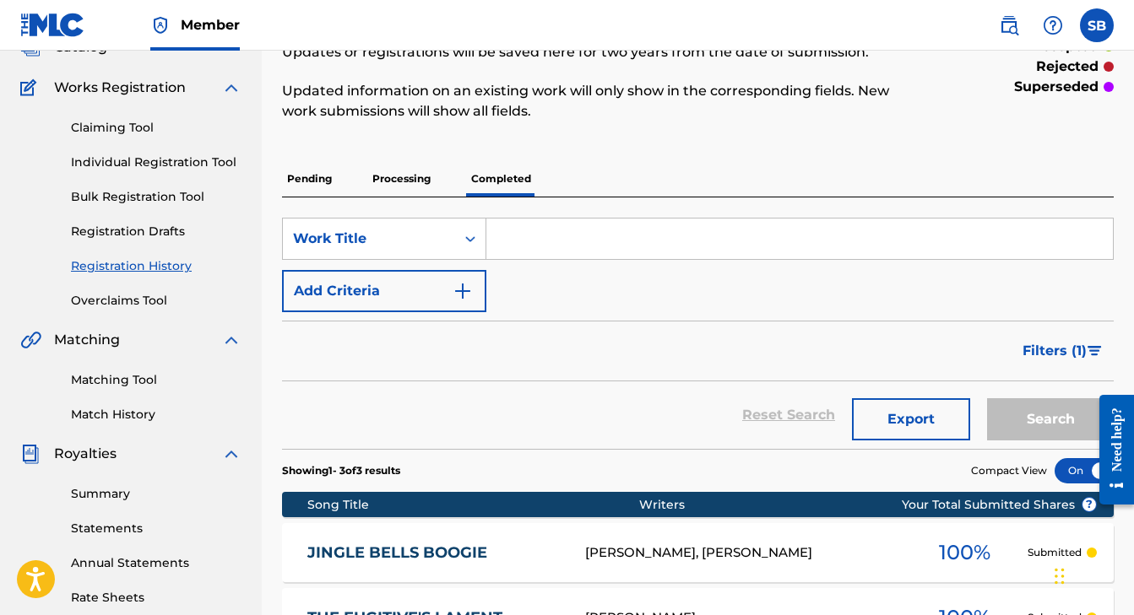
scroll to position [37, 0]
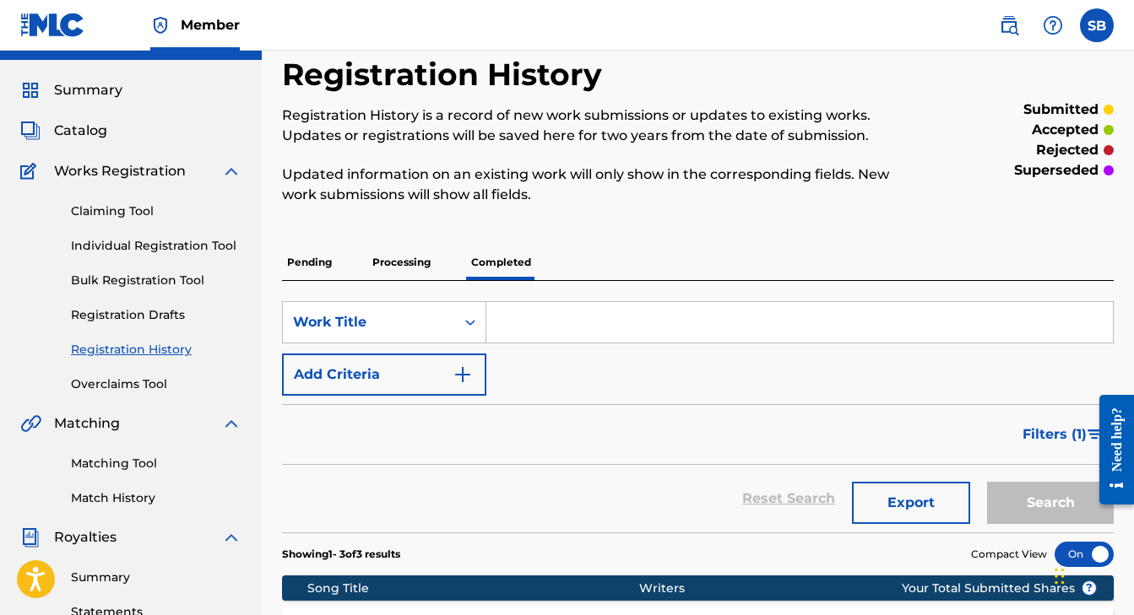
click at [408, 262] on p "Processing" at bounding box center [401, 262] width 68 height 35
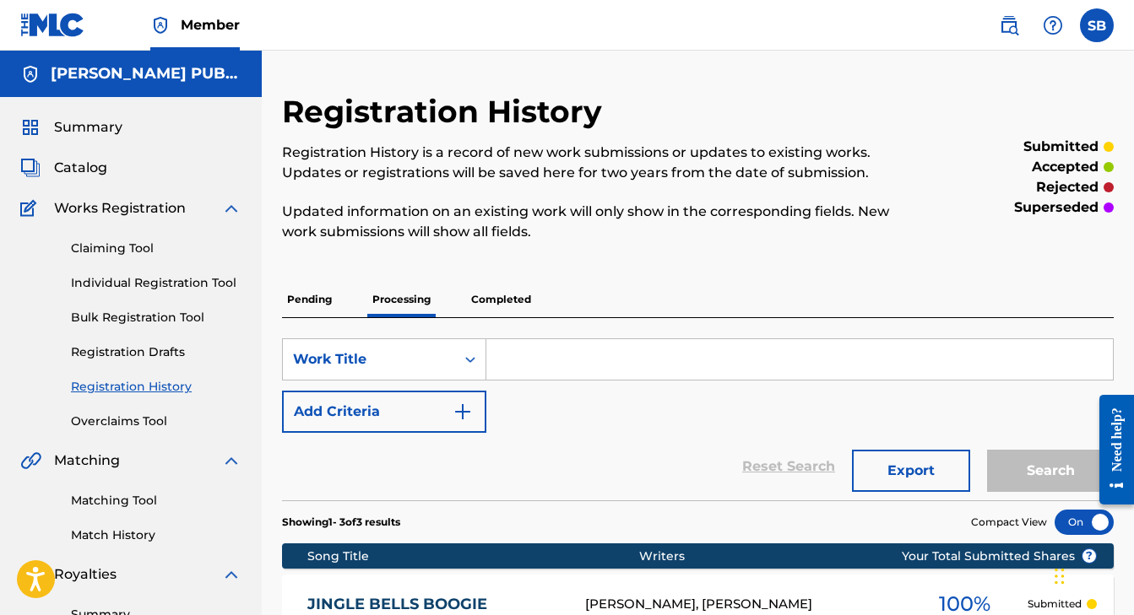
click at [496, 300] on p "Completed" at bounding box center [501, 299] width 70 height 35
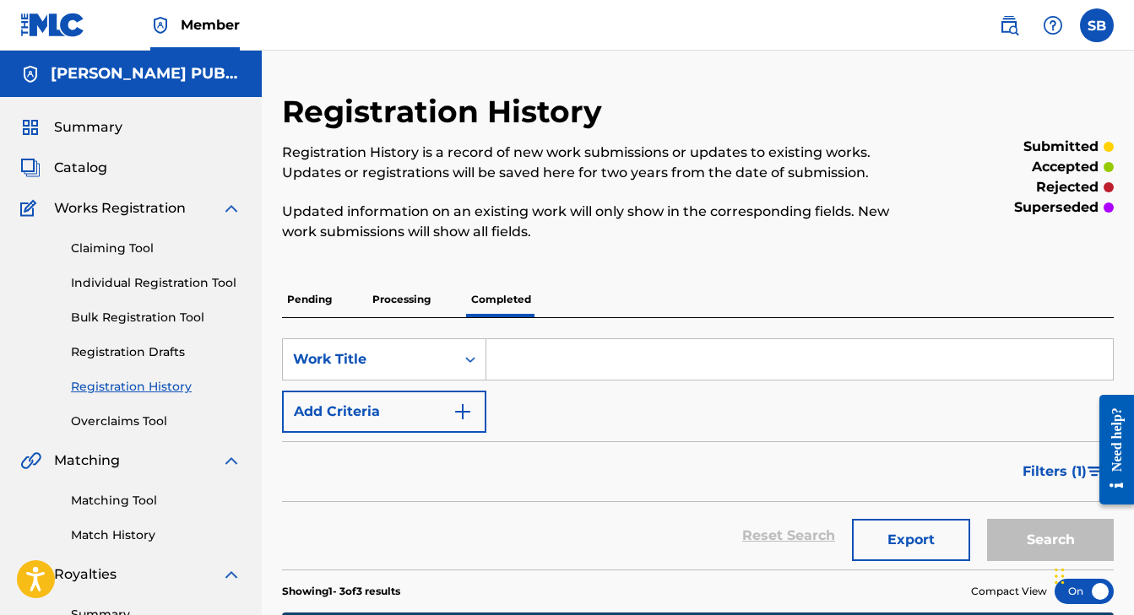
click at [312, 300] on p "Pending" at bounding box center [309, 299] width 55 height 35
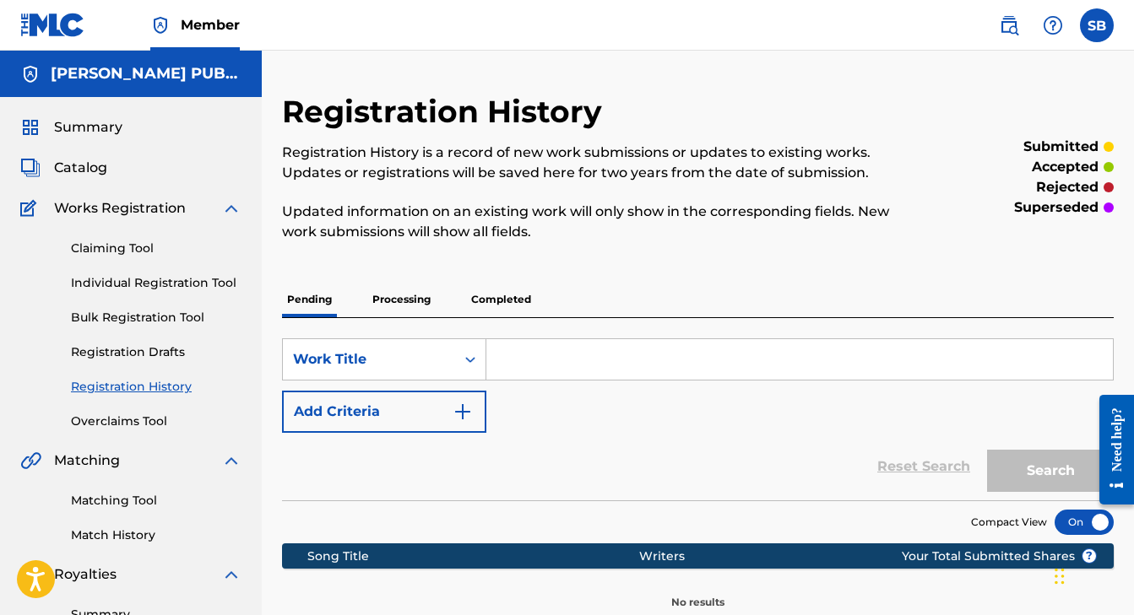
click at [404, 300] on p "Processing" at bounding box center [401, 299] width 68 height 35
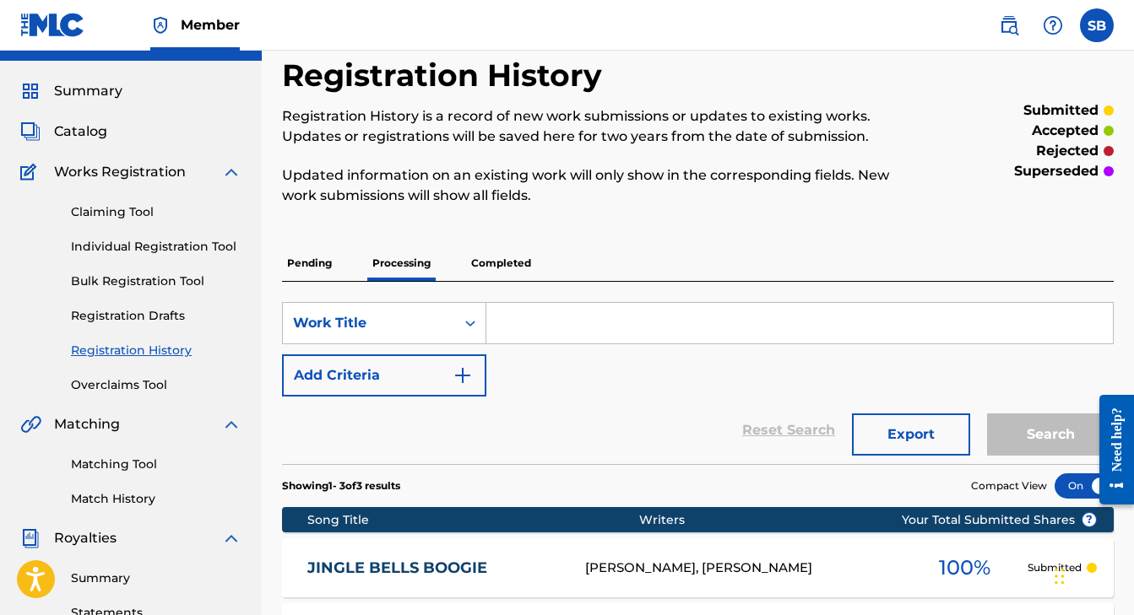
click at [483, 261] on p "Completed" at bounding box center [501, 263] width 70 height 35
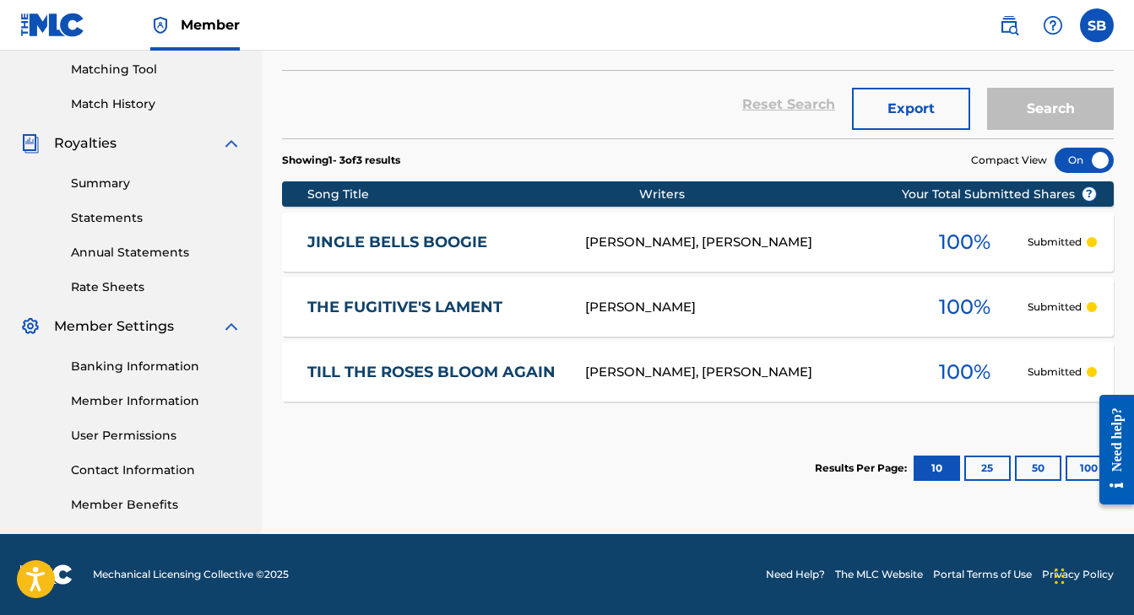
click at [404, 236] on link "JINGLE BELLS BOOGIE" at bounding box center [434, 242] width 255 height 19
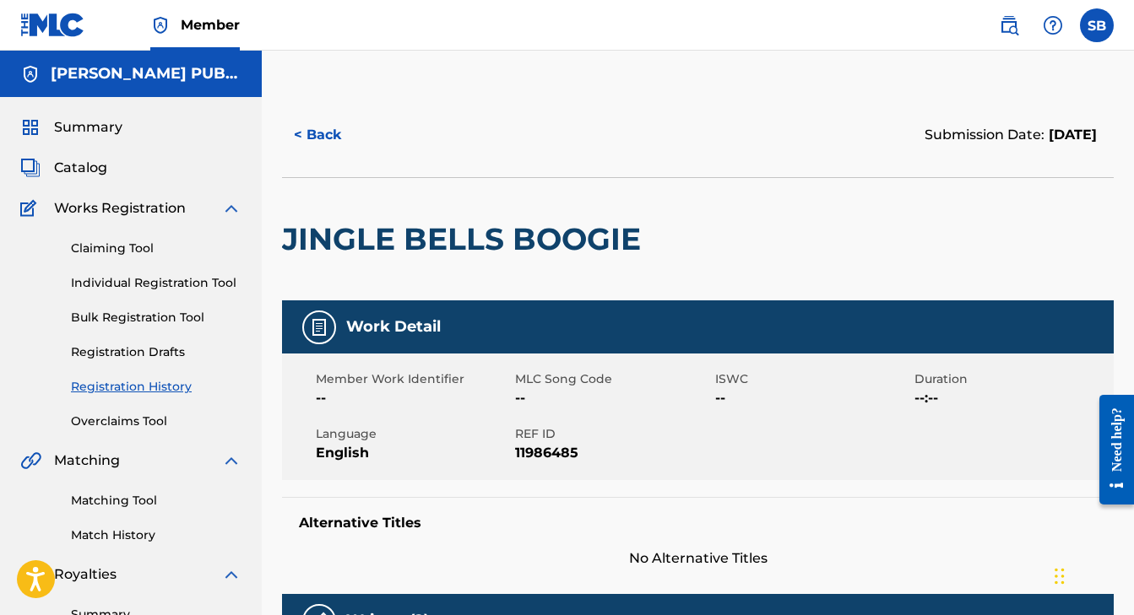
click at [327, 138] on button "< Back" at bounding box center [332, 135] width 101 height 42
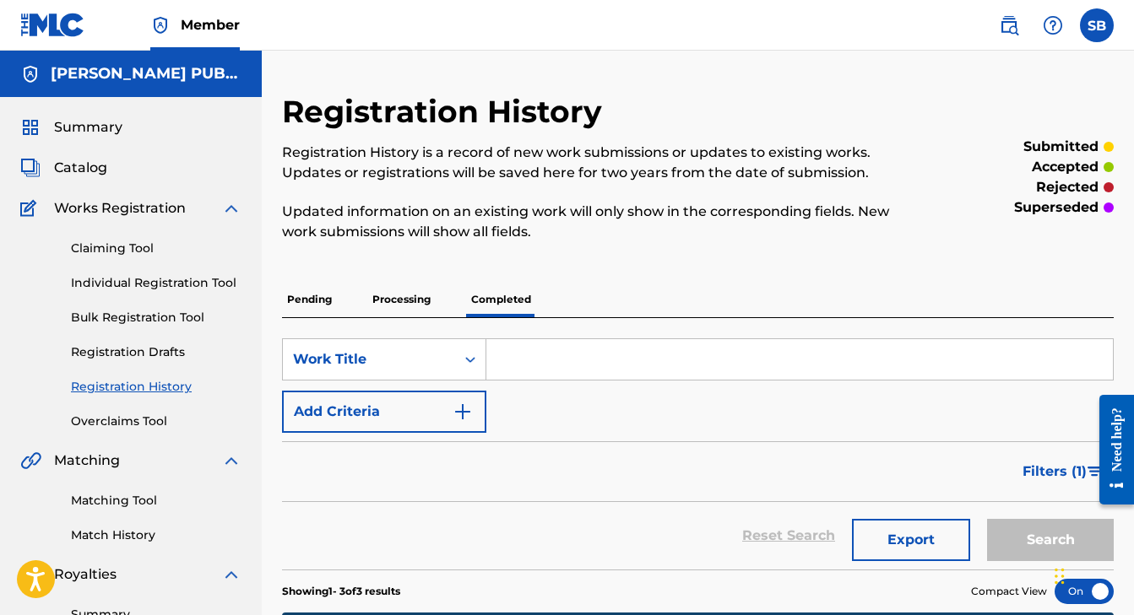
click at [89, 124] on span "Summary" at bounding box center [88, 127] width 68 height 20
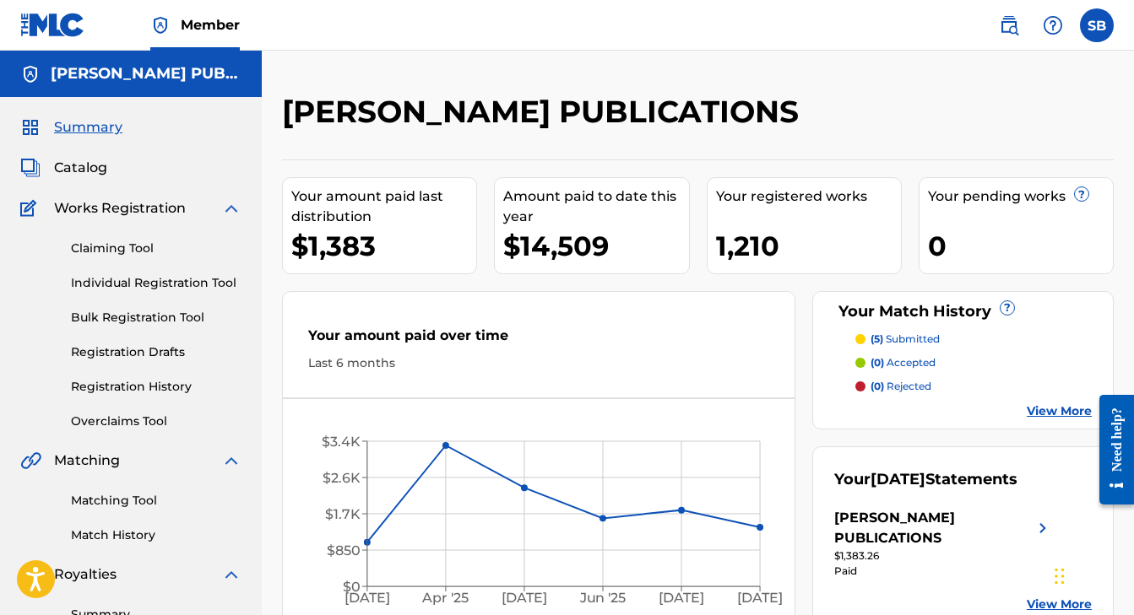
click at [97, 171] on span "Catalog" at bounding box center [80, 168] width 53 height 20
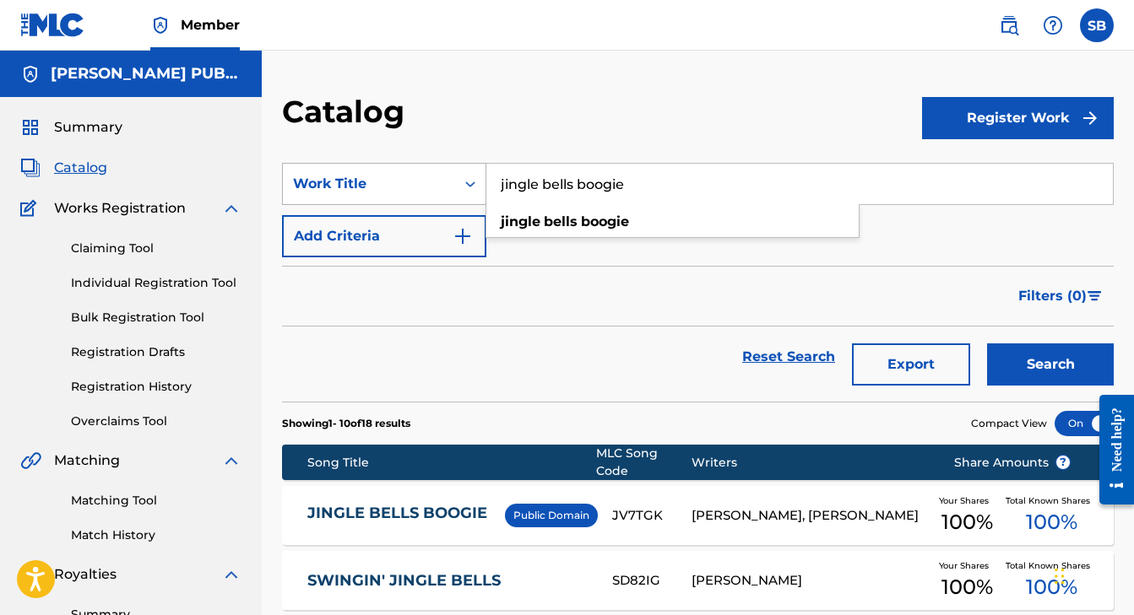
drag, startPoint x: 653, startPoint y: 183, endPoint x: 474, endPoint y: 167, distance: 180.5
click at [474, 167] on div "SearchWithCriteriabbccdf78-0e44-4e7d-954d-0a86458f88b8 Work Title jingle bells …" at bounding box center [698, 184] width 832 height 42
type input "blues stay away from me"
click at [992, 366] on button "Search" at bounding box center [1050, 365] width 127 height 42
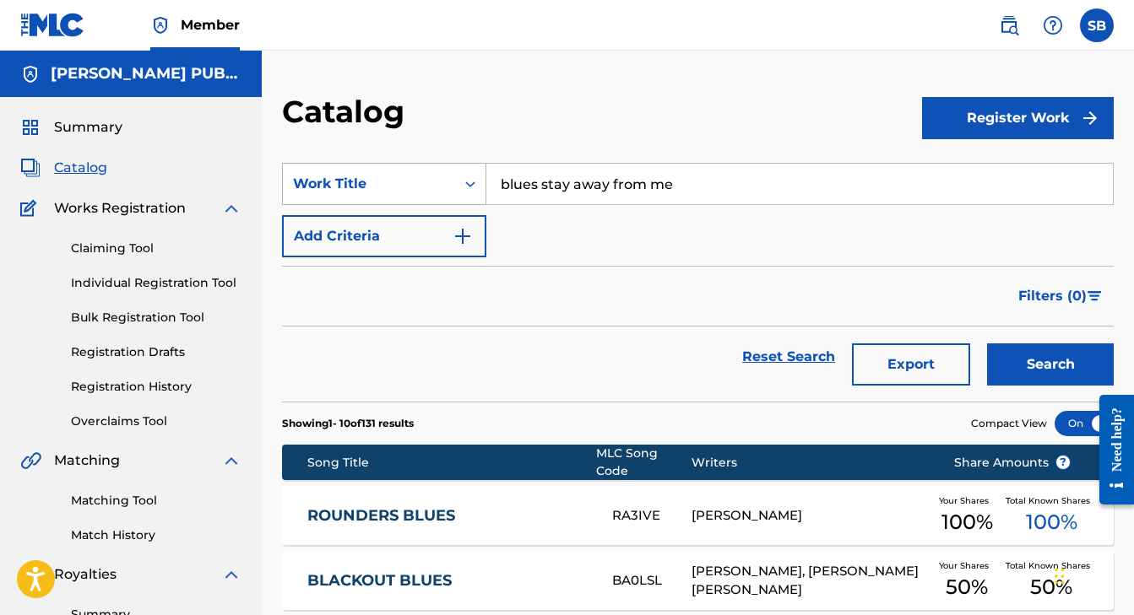
drag, startPoint x: 680, startPoint y: 187, endPoint x: 458, endPoint y: 174, distance: 221.6
click at [458, 174] on div "SearchWithCriteriabbccdf78-0e44-4e7d-954d-0a86458f88b8 Work Title blues stay aw…" at bounding box center [698, 184] width 832 height 42
click at [992, 25] on img at bounding box center [1009, 25] width 20 height 20
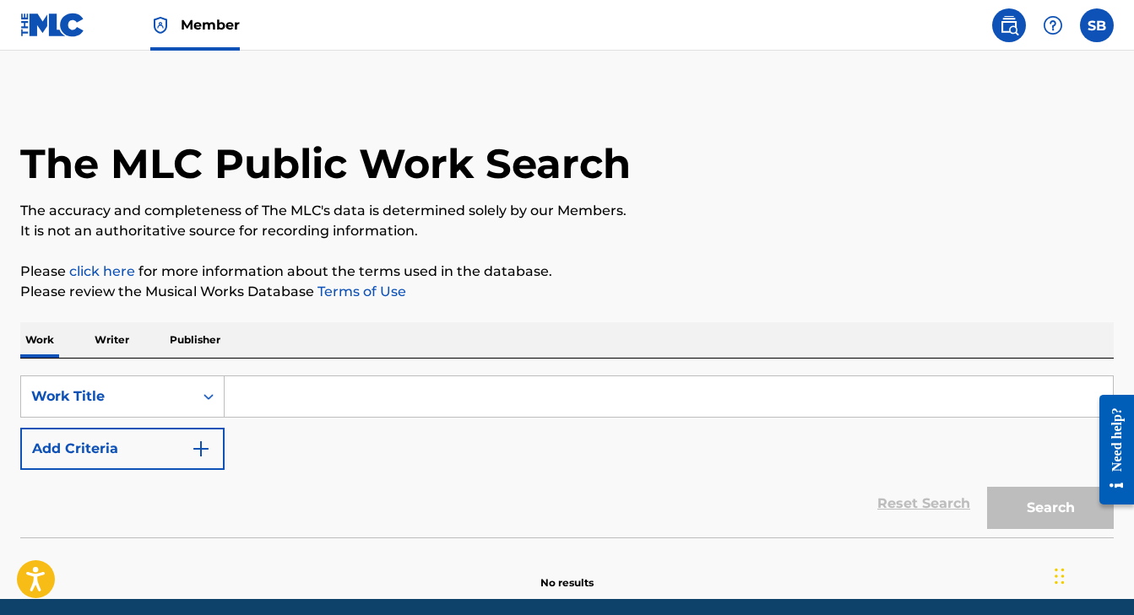
click at [404, 398] on input "Search Form" at bounding box center [669, 397] width 888 height 41
paste input "blues stay away from me"
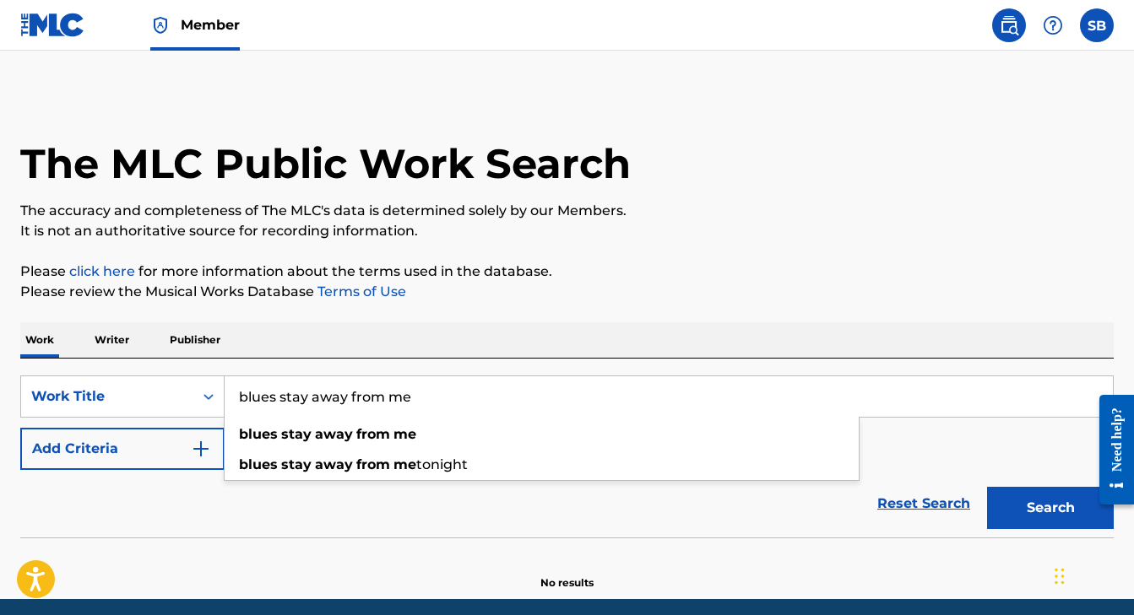
type input "blues stay away from me"
click at [924, 283] on p "Please review the Musical Works Database Terms of Use" at bounding box center [566, 292] width 1093 height 20
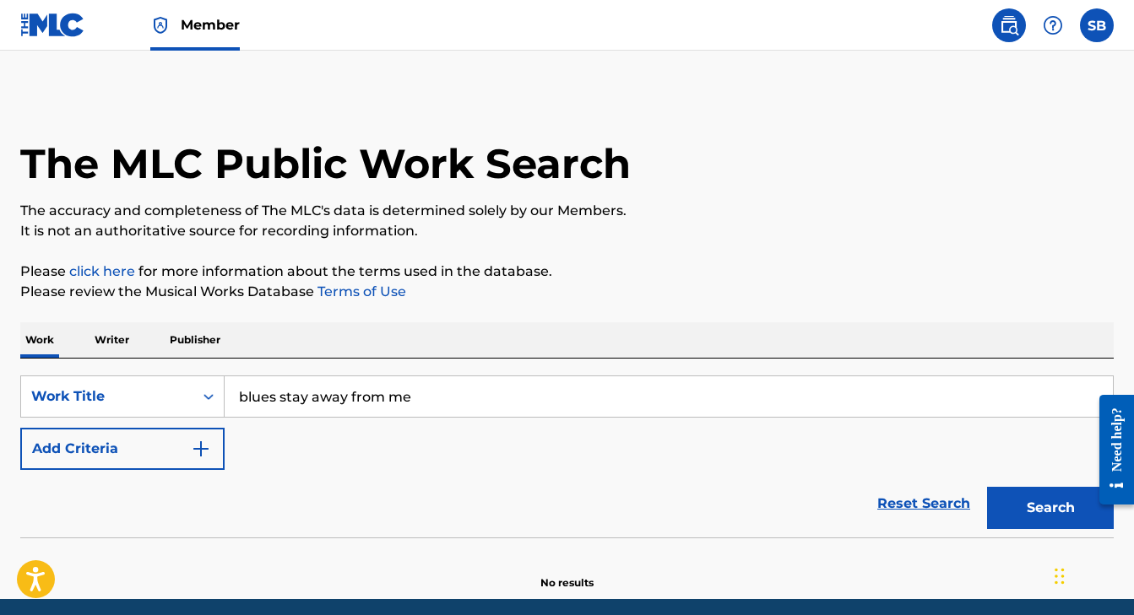
click at [992, 506] on button "Search" at bounding box center [1050, 508] width 127 height 42
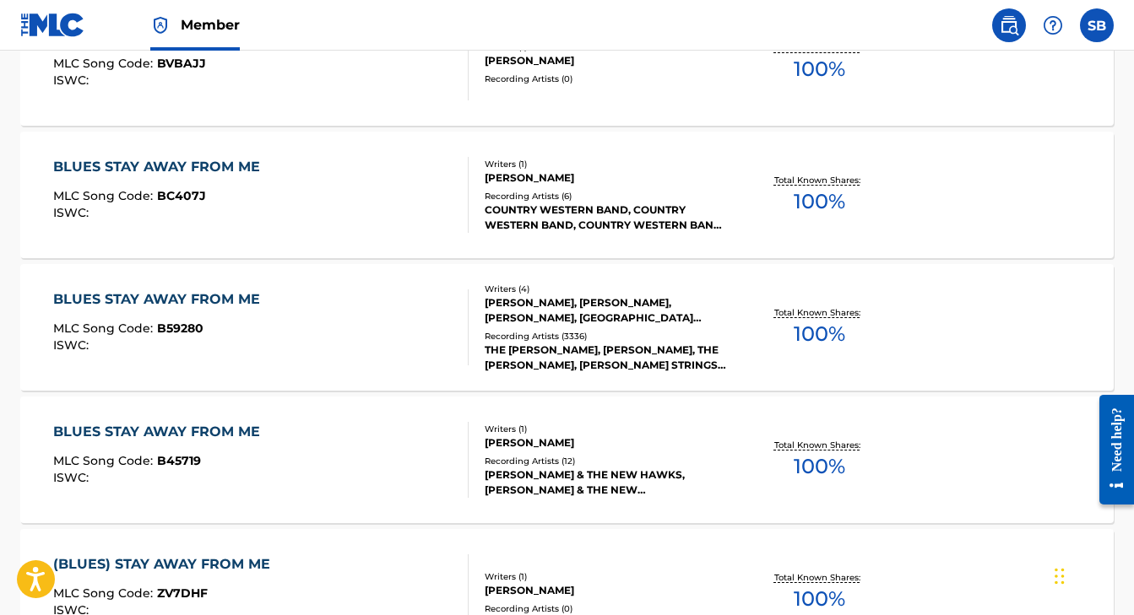
scroll to position [730, 0]
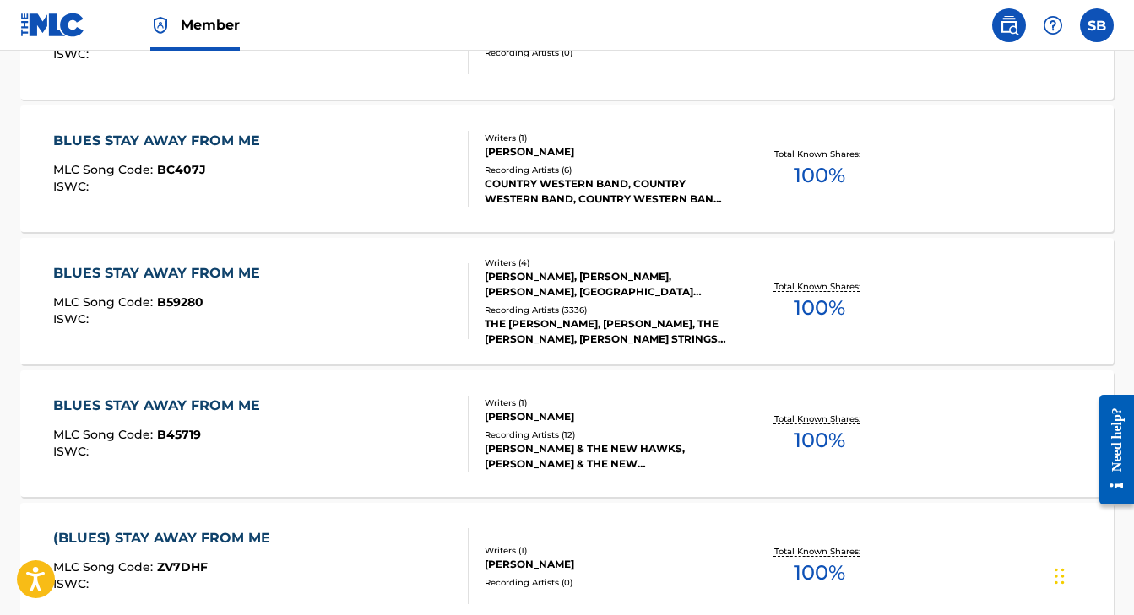
click at [164, 272] on div "BLUES STAY AWAY FROM ME" at bounding box center [160, 273] width 215 height 20
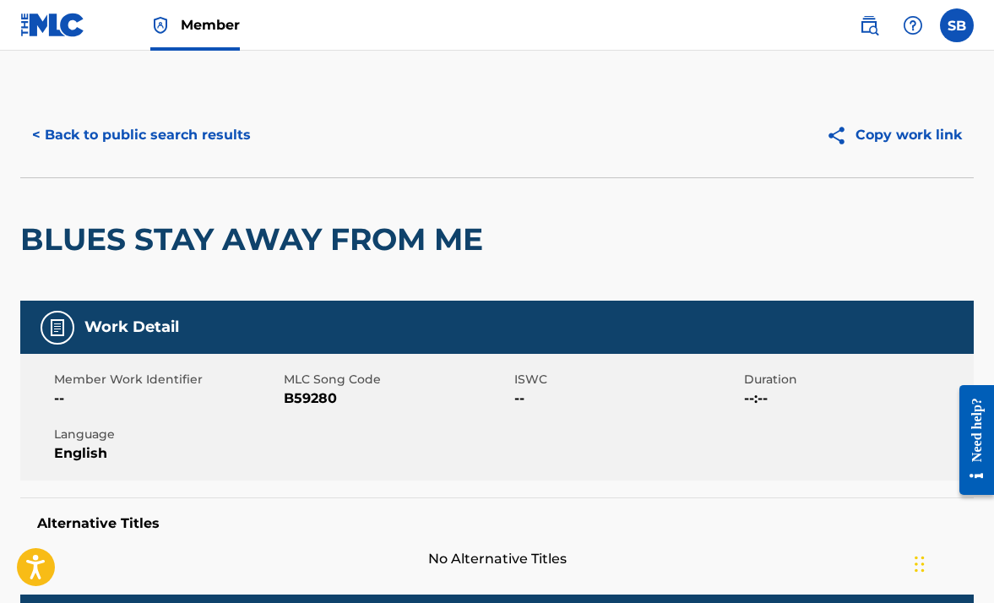
click at [130, 131] on button "< Back to public search results" at bounding box center [141, 135] width 242 height 42
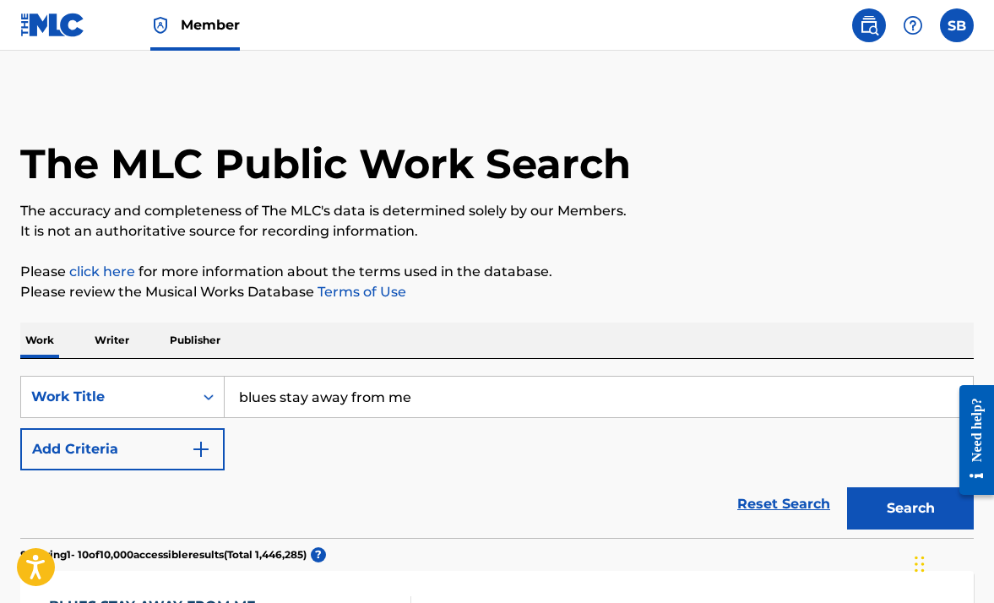
click at [64, 21] on img at bounding box center [52, 25] width 65 height 24
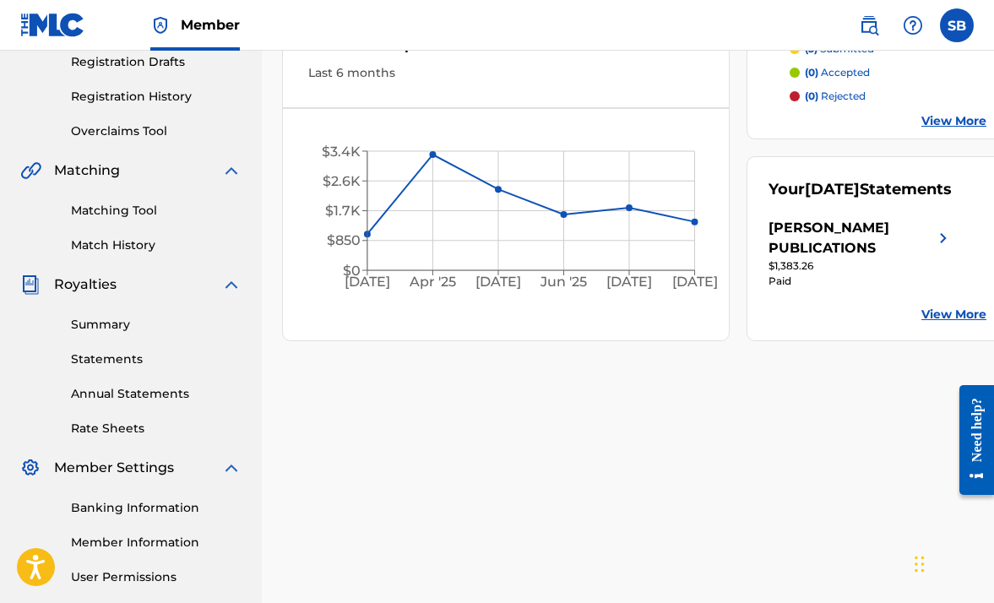
scroll to position [292, 0]
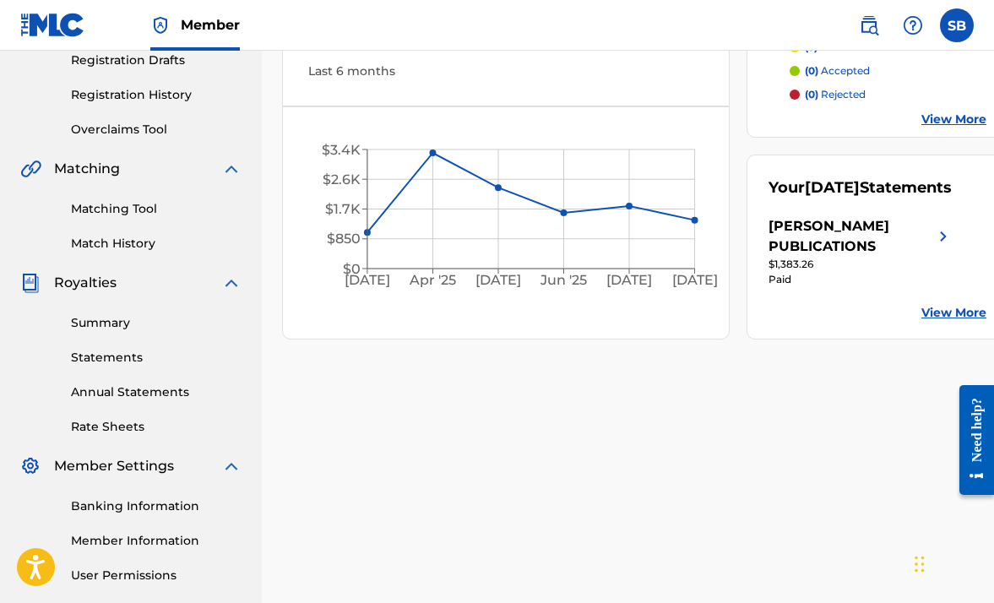
click at [79, 353] on link "Statements" at bounding box center [156, 358] width 171 height 18
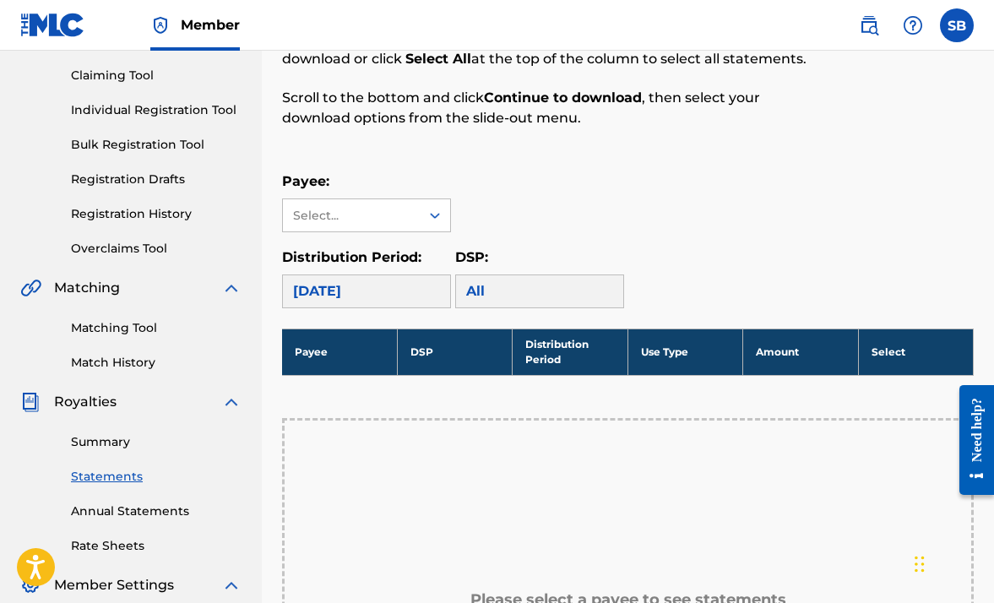
scroll to position [204, 0]
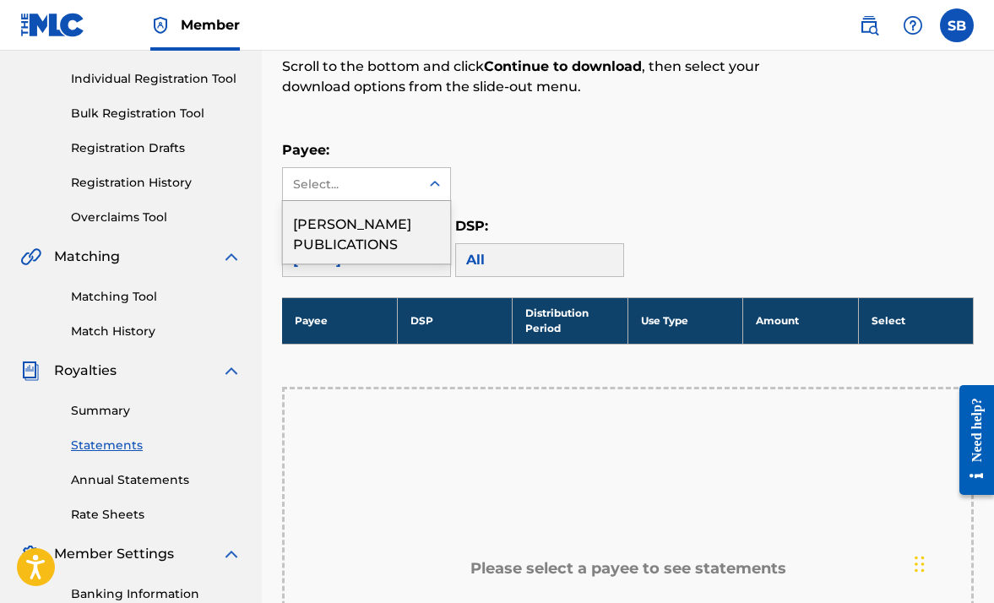
click at [433, 181] on icon at bounding box center [434, 184] width 17 height 17
click at [389, 213] on div "[PERSON_NAME] PUBLICATIONS" at bounding box center [366, 232] width 167 height 62
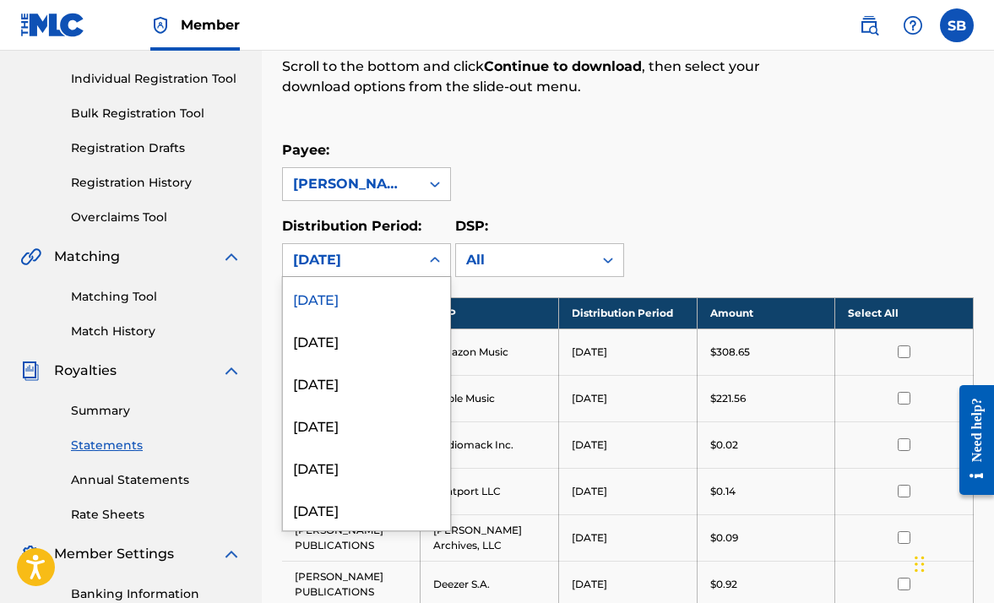
click at [435, 260] on icon at bounding box center [434, 260] width 17 height 17
click at [739, 181] on div "Payee: [PERSON_NAME] PUBLICATIONS" at bounding box center [627, 170] width 691 height 61
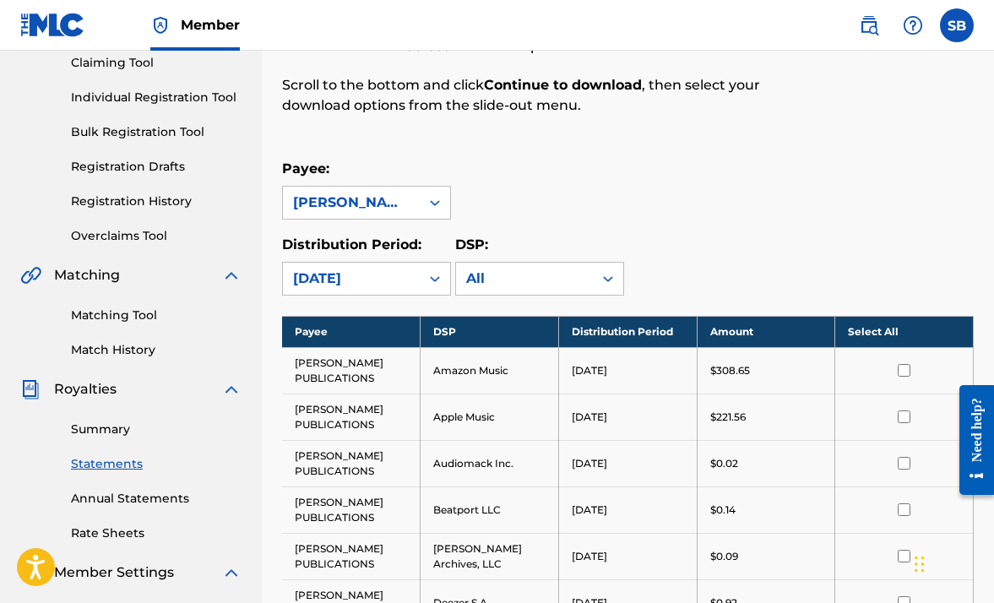
scroll to position [283, 0]
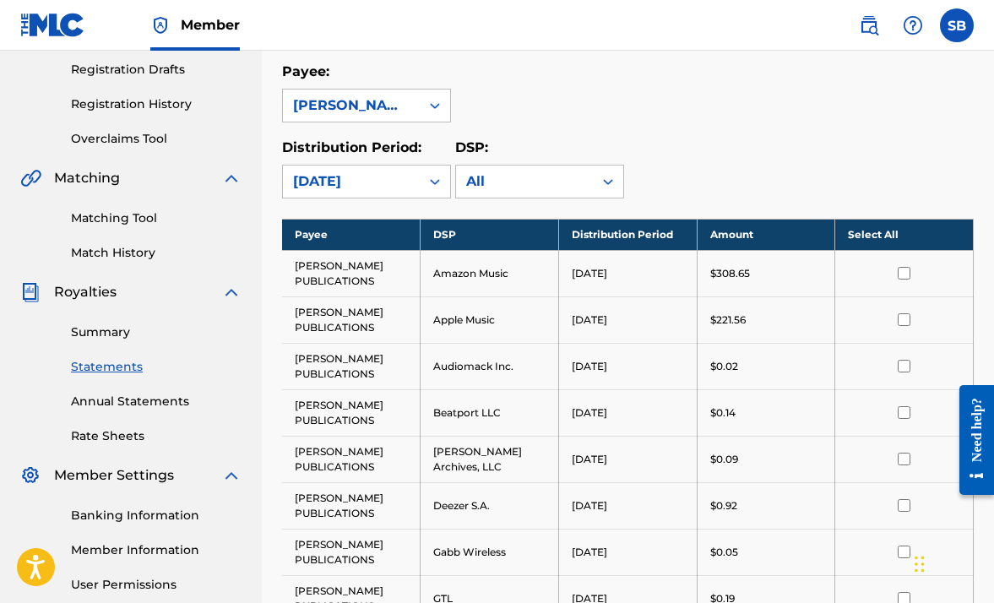
click at [876, 236] on th "Select All" at bounding box center [904, 234] width 138 height 31
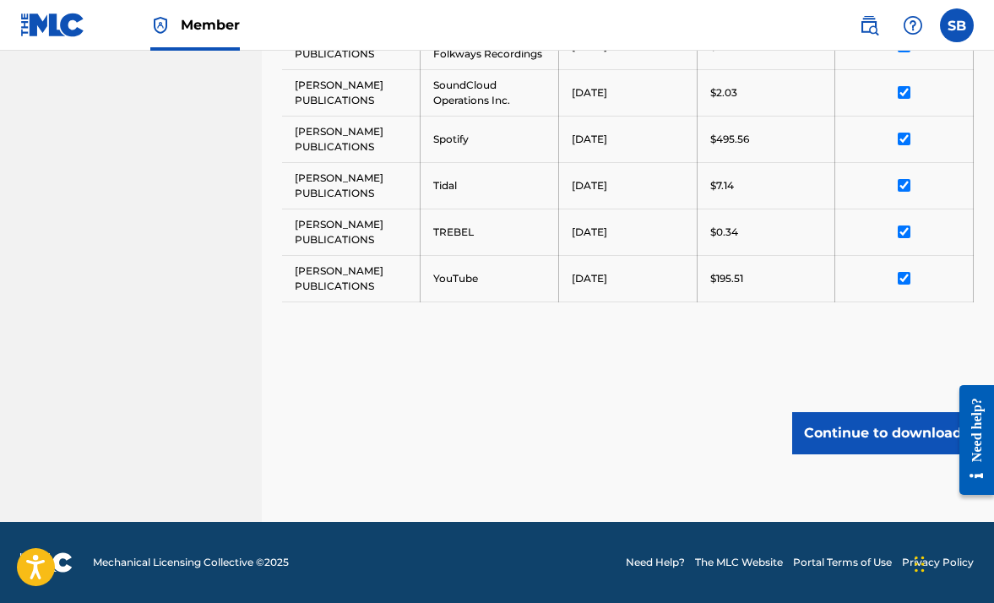
scroll to position [1346, 0]
click at [873, 427] on button "Continue to download" at bounding box center [883, 433] width 182 height 42
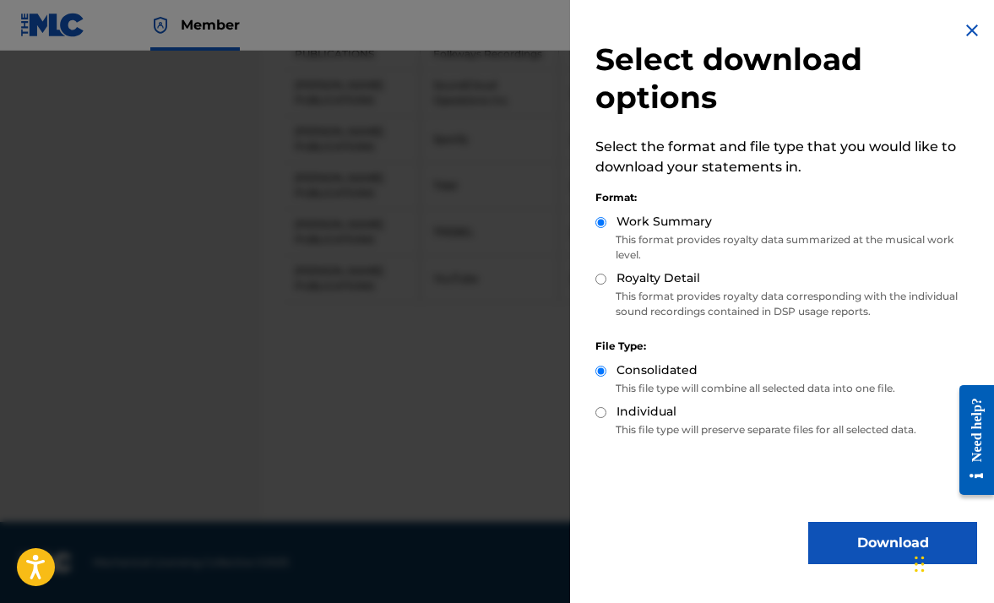
click at [673, 273] on label "Royalty Detail" at bounding box center [658, 278] width 84 height 18
click at [606, 274] on input "Royalty Detail" at bounding box center [600, 279] width 11 height 11
radio input "true"
click at [883, 544] on button "Download" at bounding box center [892, 543] width 169 height 42
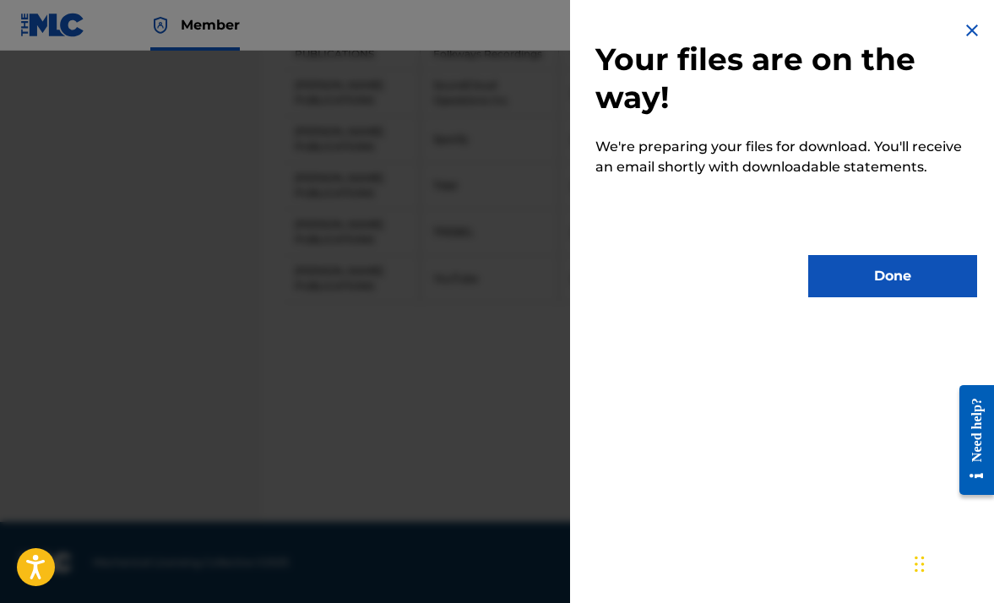
click at [887, 275] on button "Done" at bounding box center [892, 276] width 169 height 42
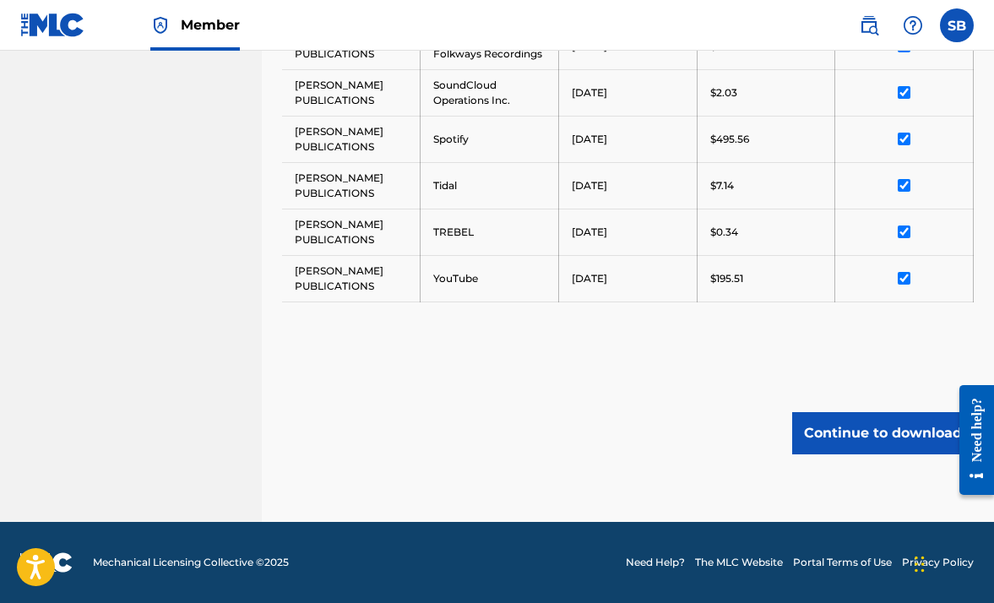
click at [893, 427] on button "Continue to download" at bounding box center [883, 433] width 182 height 42
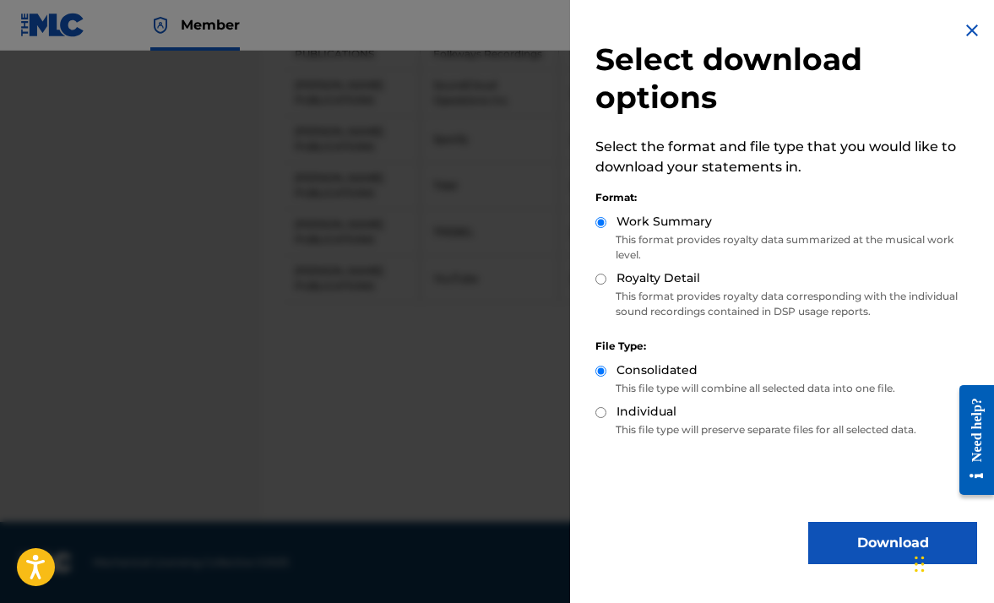
click at [676, 285] on label "Royalty Detail" at bounding box center [658, 278] width 84 height 18
click at [606, 285] on input "Royalty Detail" at bounding box center [600, 279] width 11 height 11
radio input "true"
click at [867, 544] on button "Download" at bounding box center [892, 543] width 169 height 42
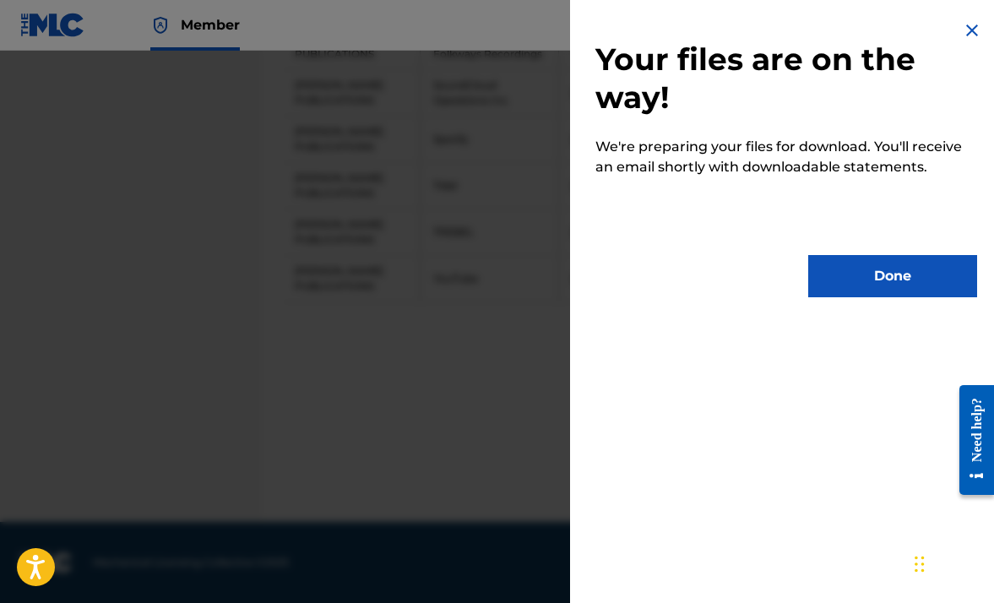
click at [902, 266] on button "Done" at bounding box center [892, 276] width 169 height 42
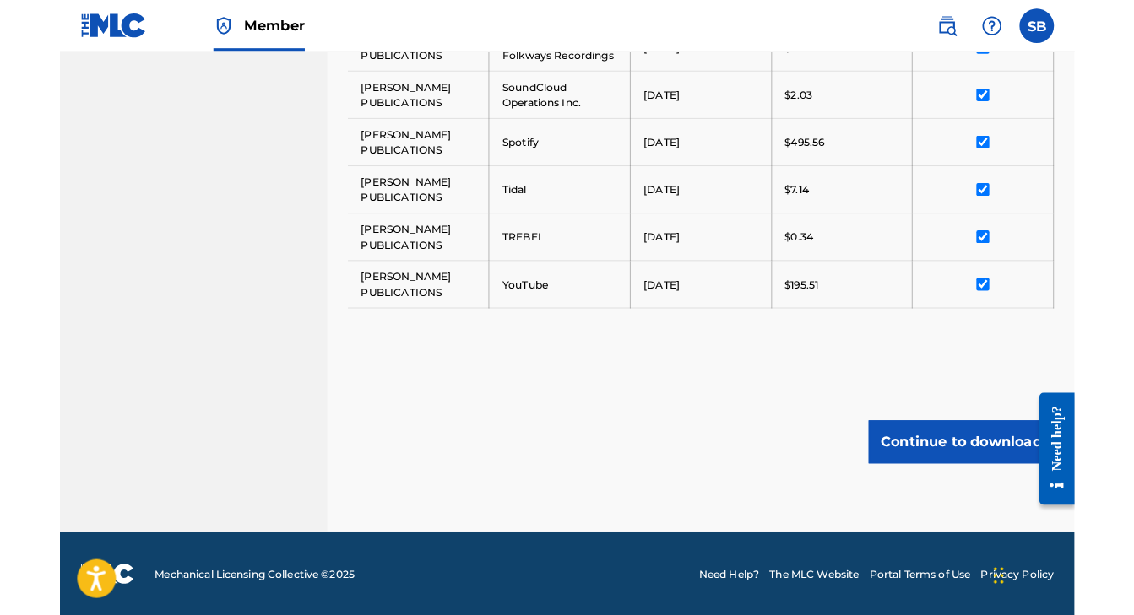
scroll to position [1333, 0]
